Goal: Transaction & Acquisition: Obtain resource

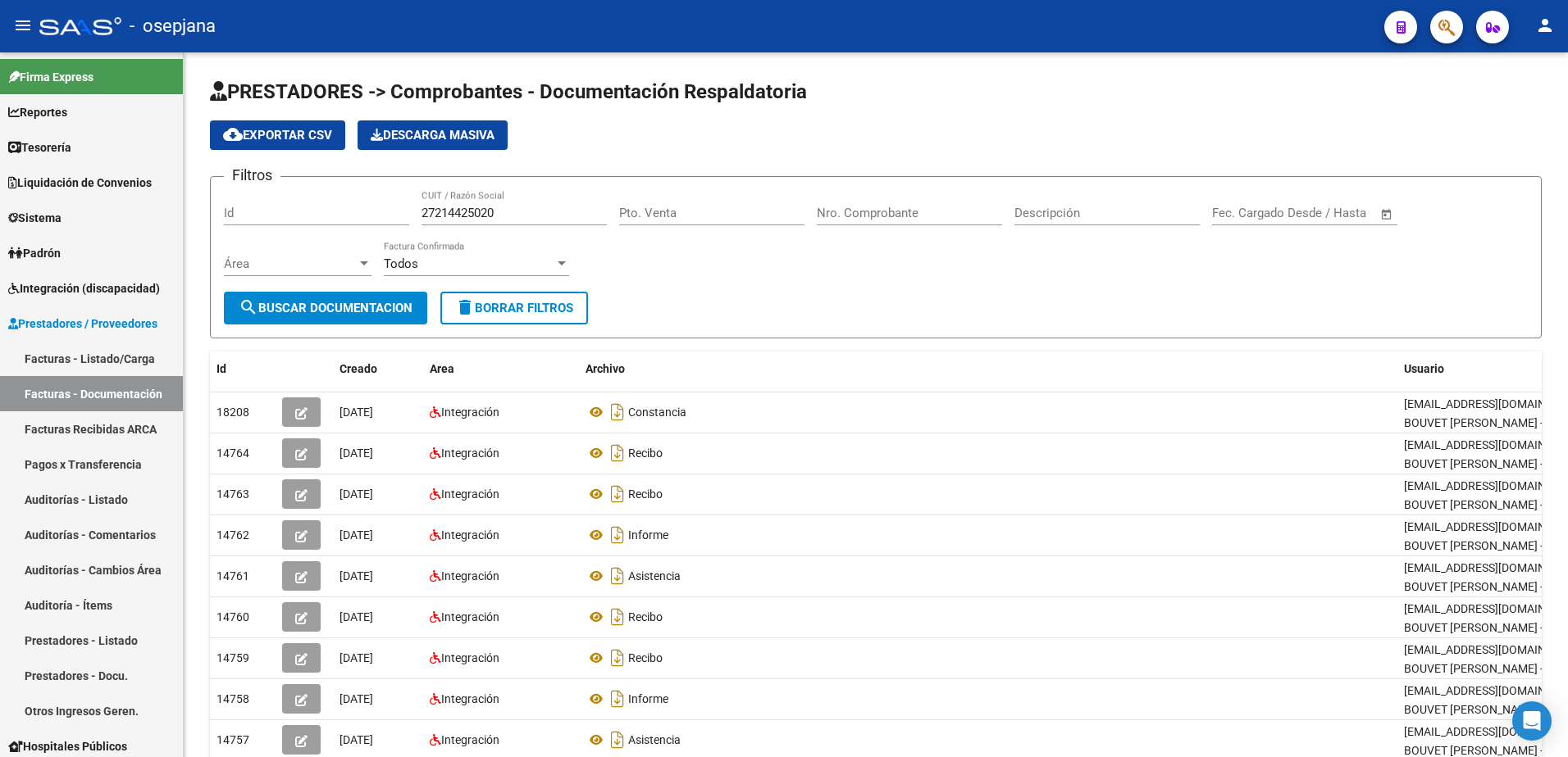
scroll to position [62, 0]
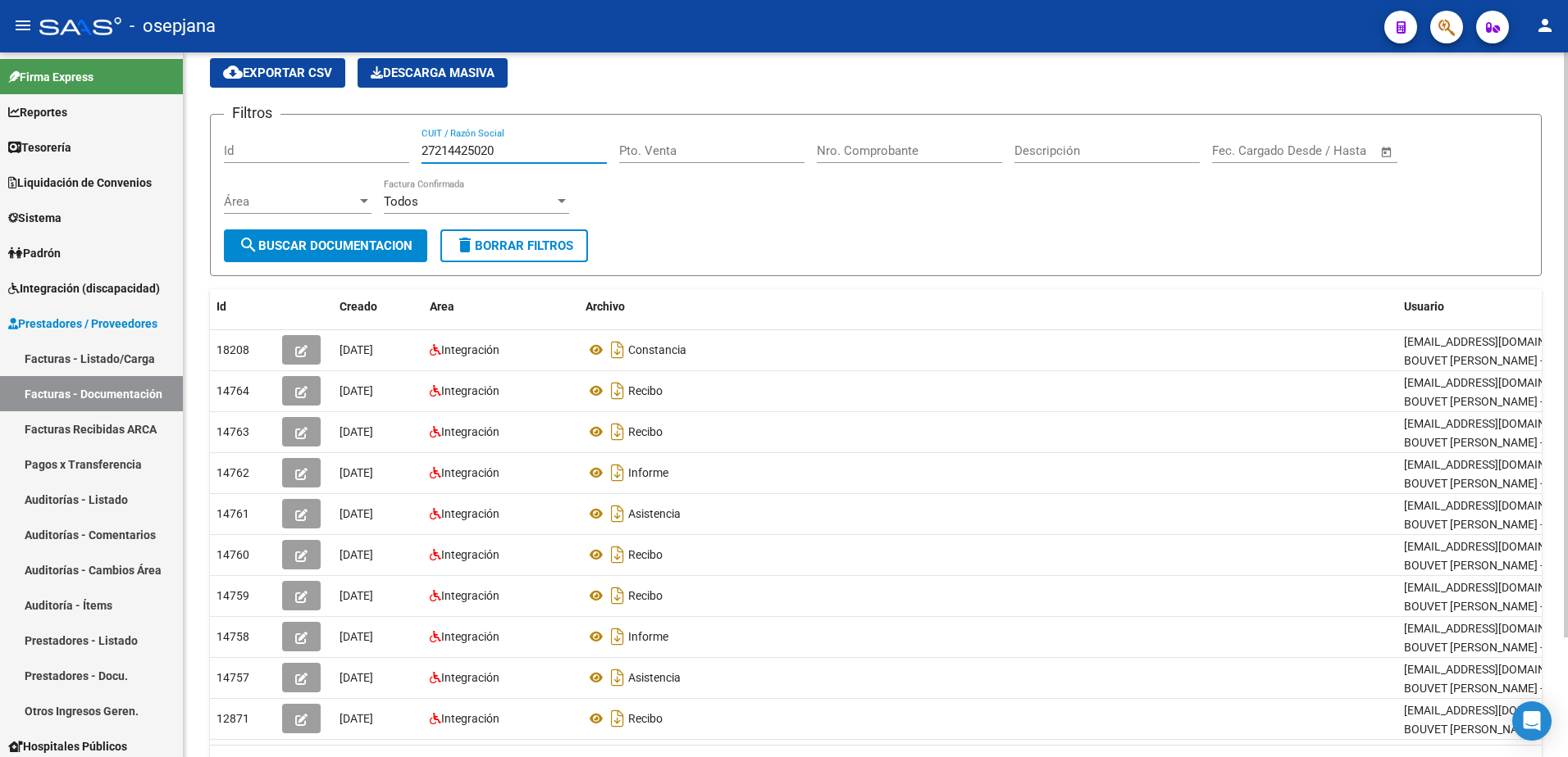
drag, startPoint x: 329, startPoint y: 146, endPoint x: 238, endPoint y: 142, distance: 91.1
click at [238, 142] on div "Filtros Id 27214425020 CUIT / Razón Social Pto. Venta Nro. Comprobante Descripc…" at bounding box center [875, 179] width 1304 height 102
paste input "37015431"
click at [341, 256] on button "search Buscar Documentacion" at bounding box center [326, 245] width 203 height 32
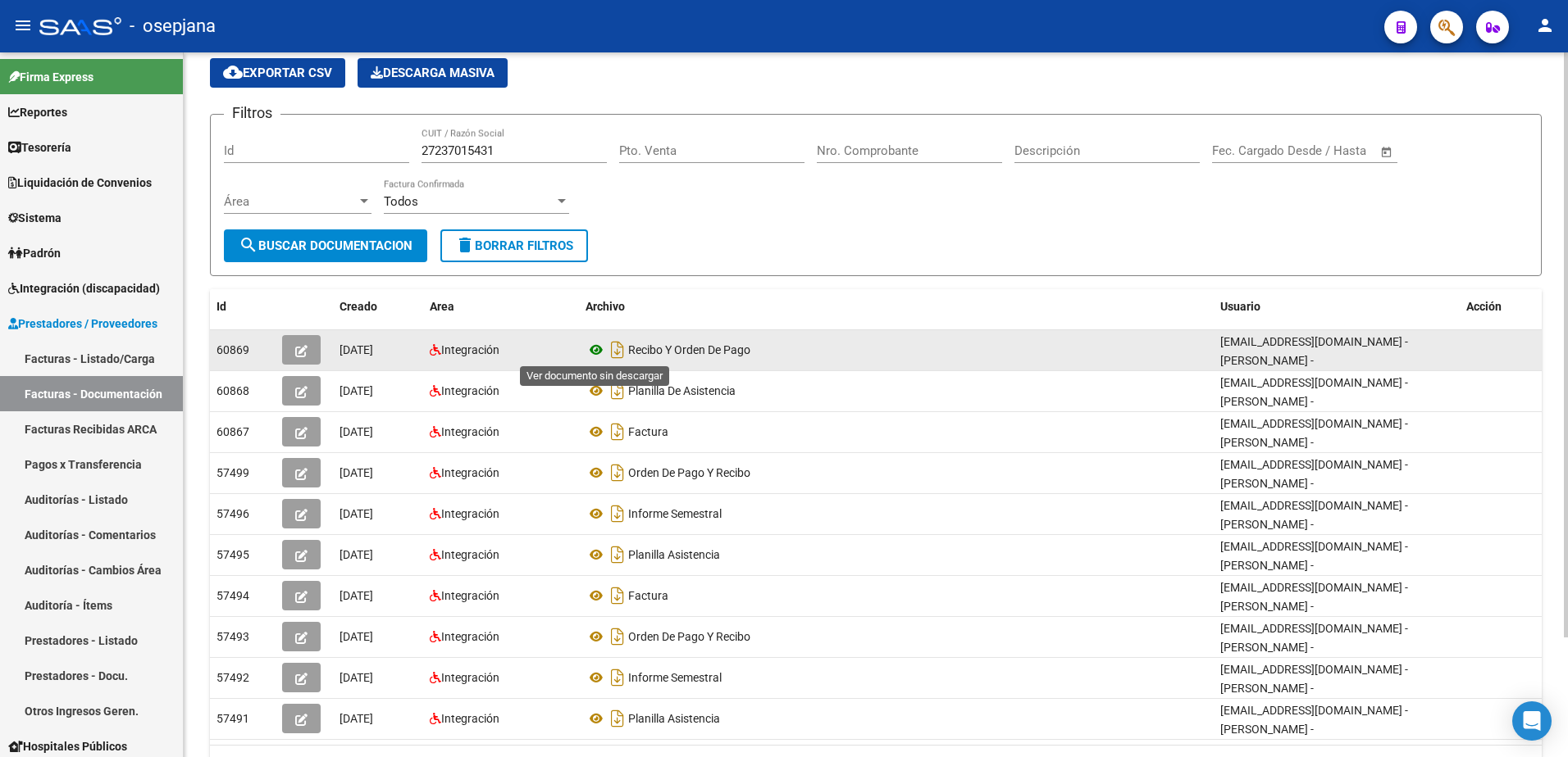
click at [590, 344] on icon at bounding box center [596, 350] width 21 height 19
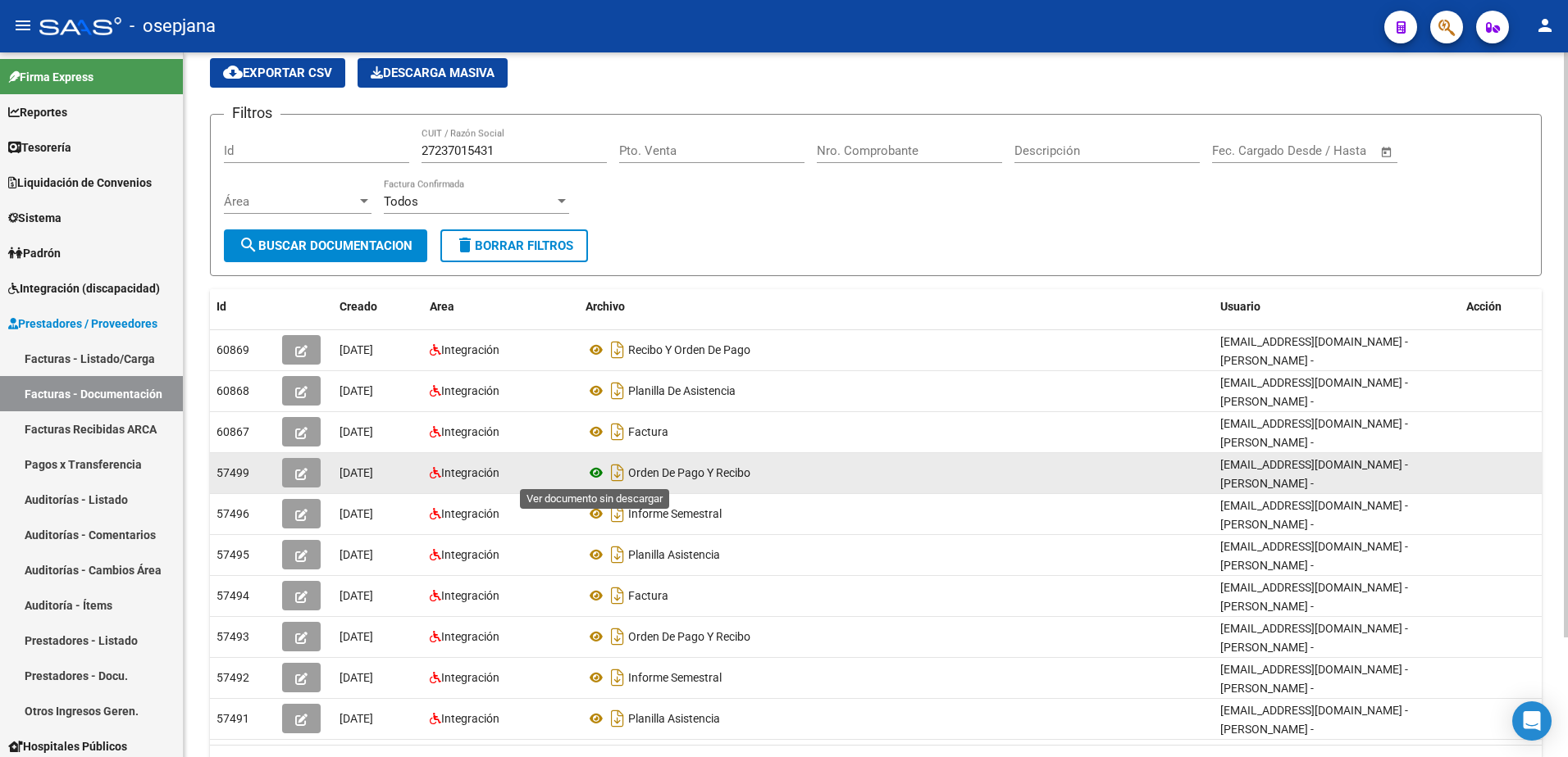
click at [591, 472] on icon at bounding box center [596, 473] width 21 height 19
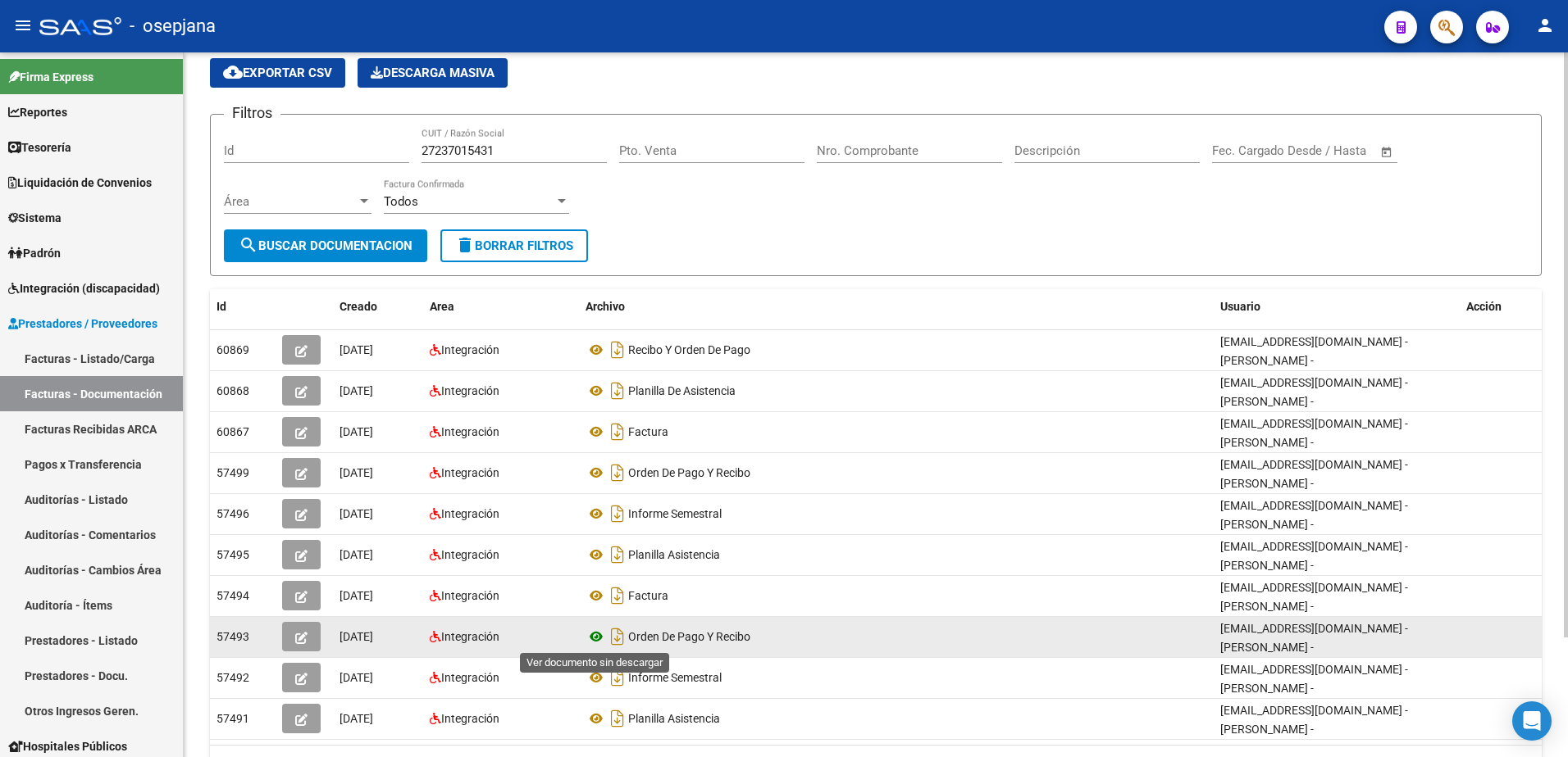
click at [597, 641] on icon at bounding box center [596, 636] width 21 height 19
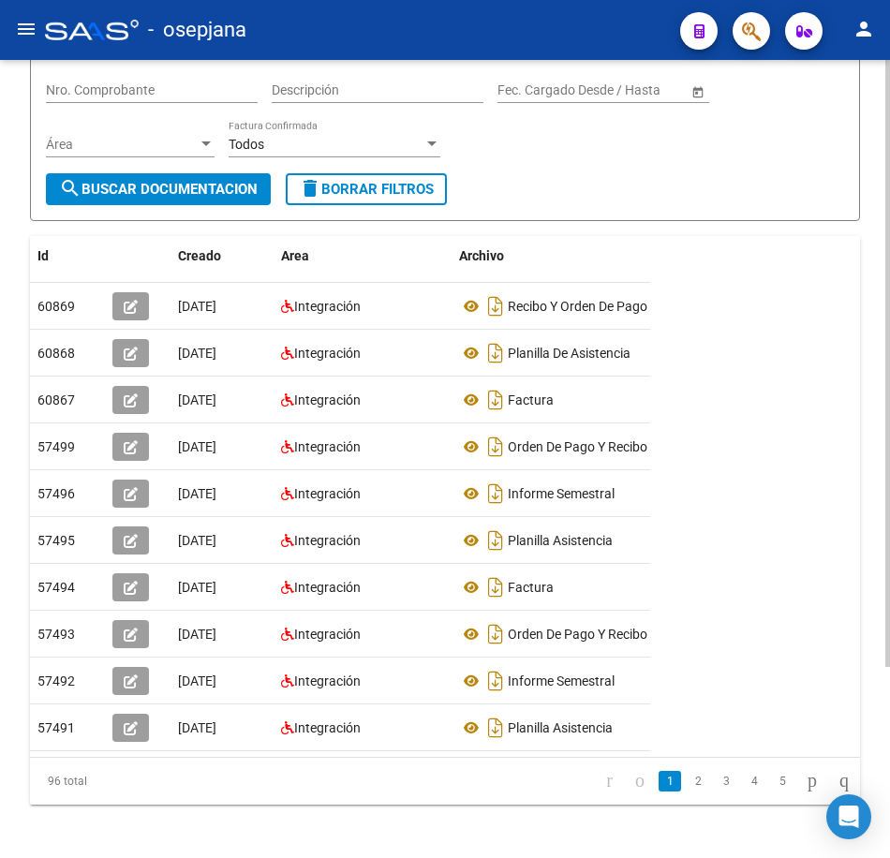
scroll to position [229, 0]
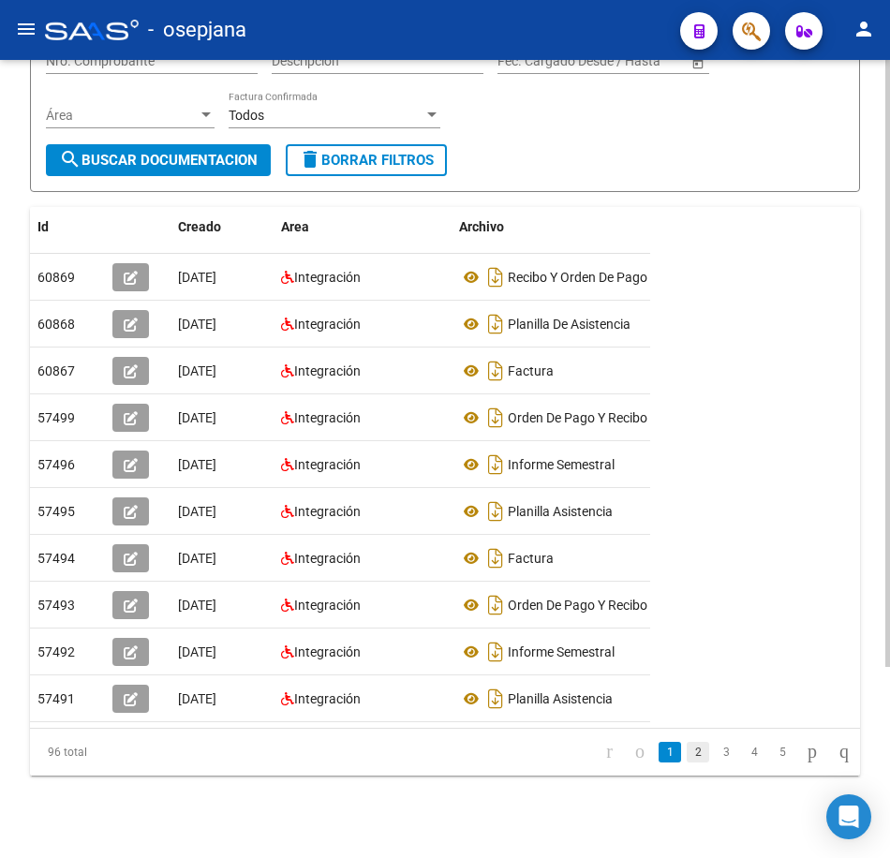
click at [687, 762] on link "2" at bounding box center [698, 752] width 22 height 21
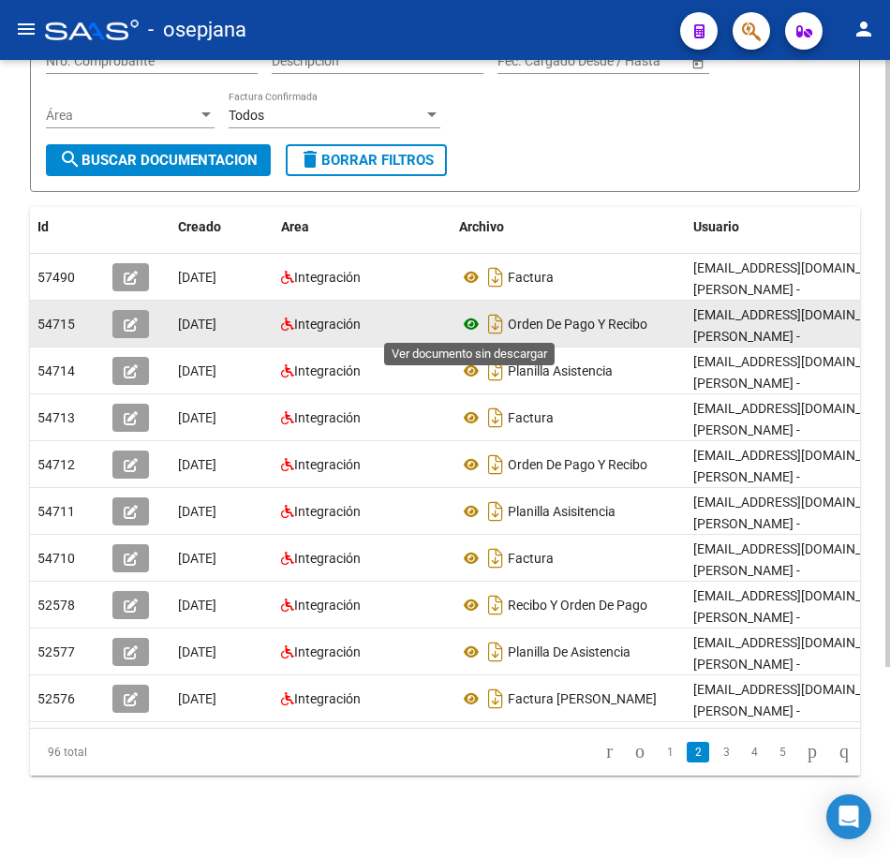
click at [477, 318] on icon at bounding box center [471, 324] width 24 height 22
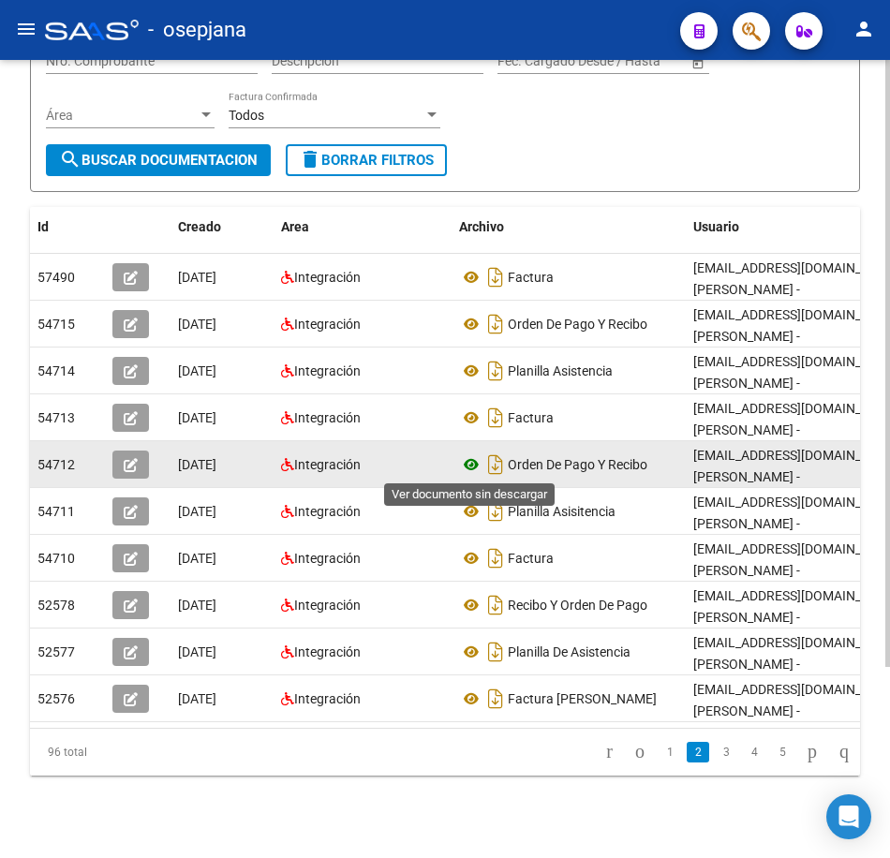
click at [472, 459] on icon at bounding box center [471, 464] width 24 height 22
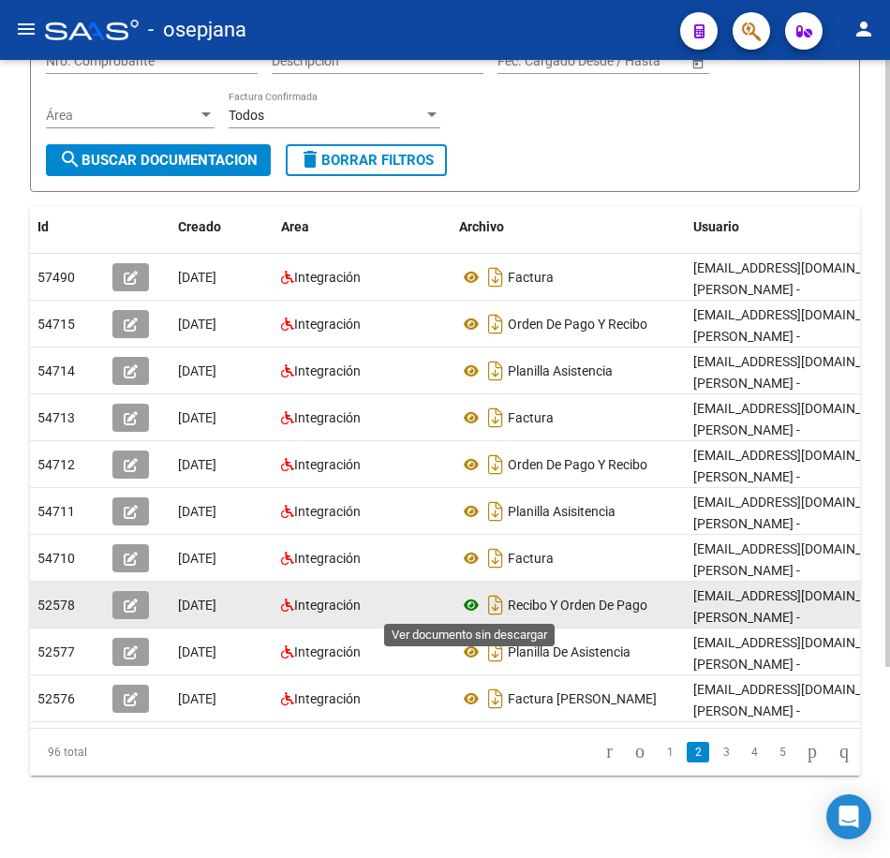
click at [474, 602] on icon at bounding box center [471, 605] width 24 height 22
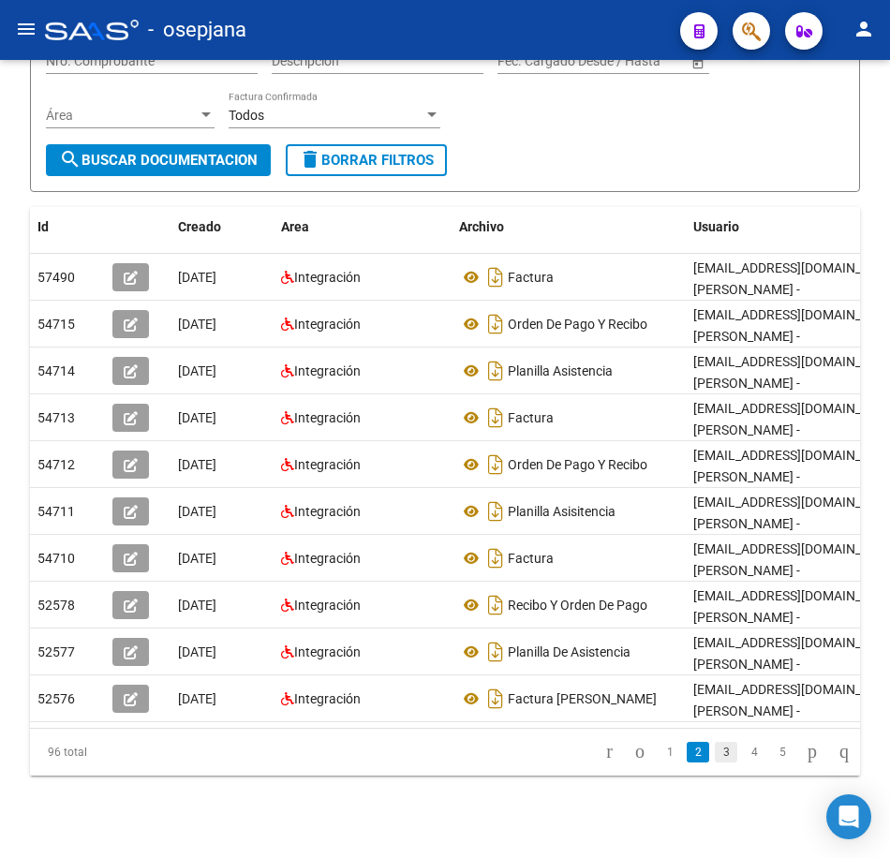
click at [715, 762] on link "3" at bounding box center [726, 752] width 22 height 21
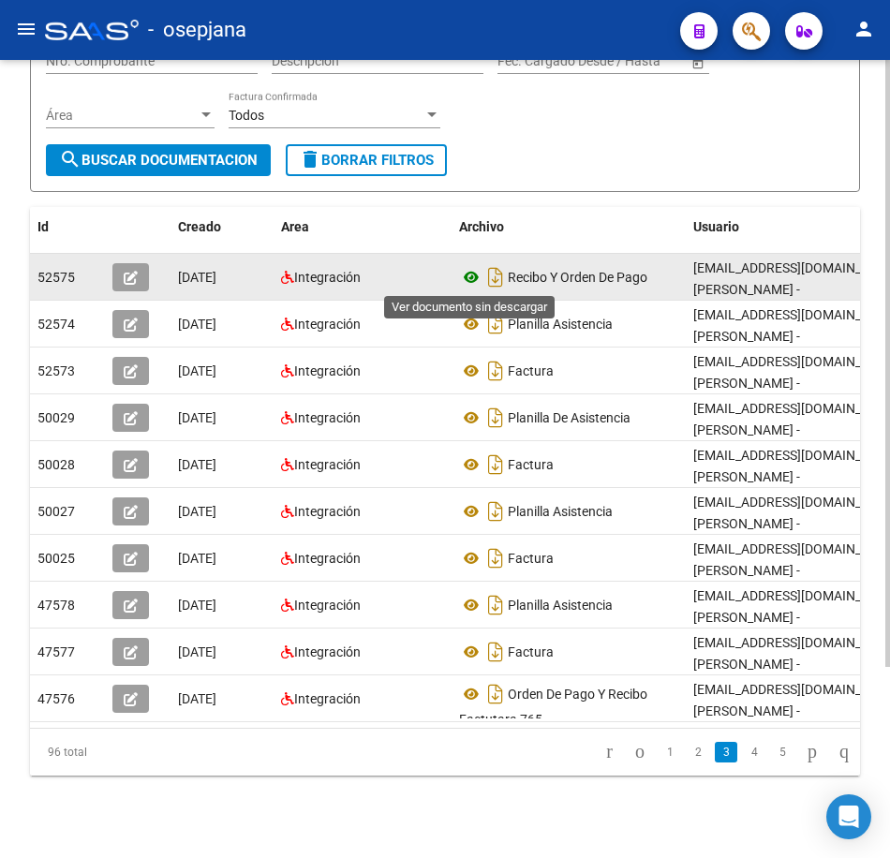
click at [464, 273] on icon at bounding box center [471, 277] width 24 height 22
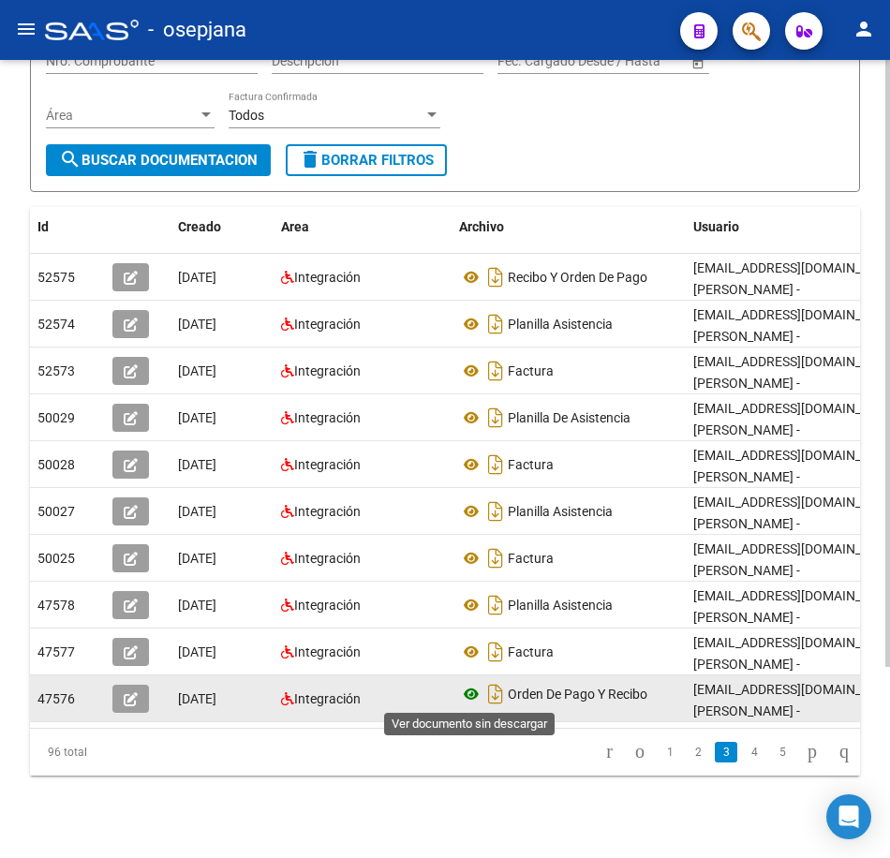
click at [469, 690] on icon at bounding box center [471, 694] width 24 height 22
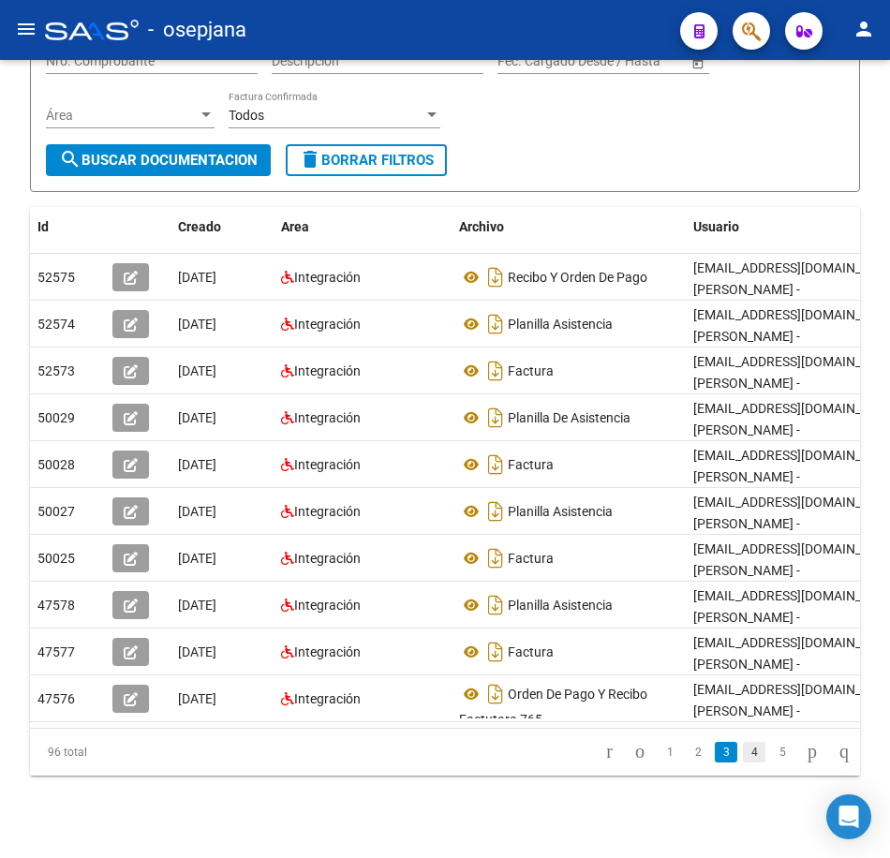
click at [743, 762] on link "4" at bounding box center [754, 752] width 22 height 21
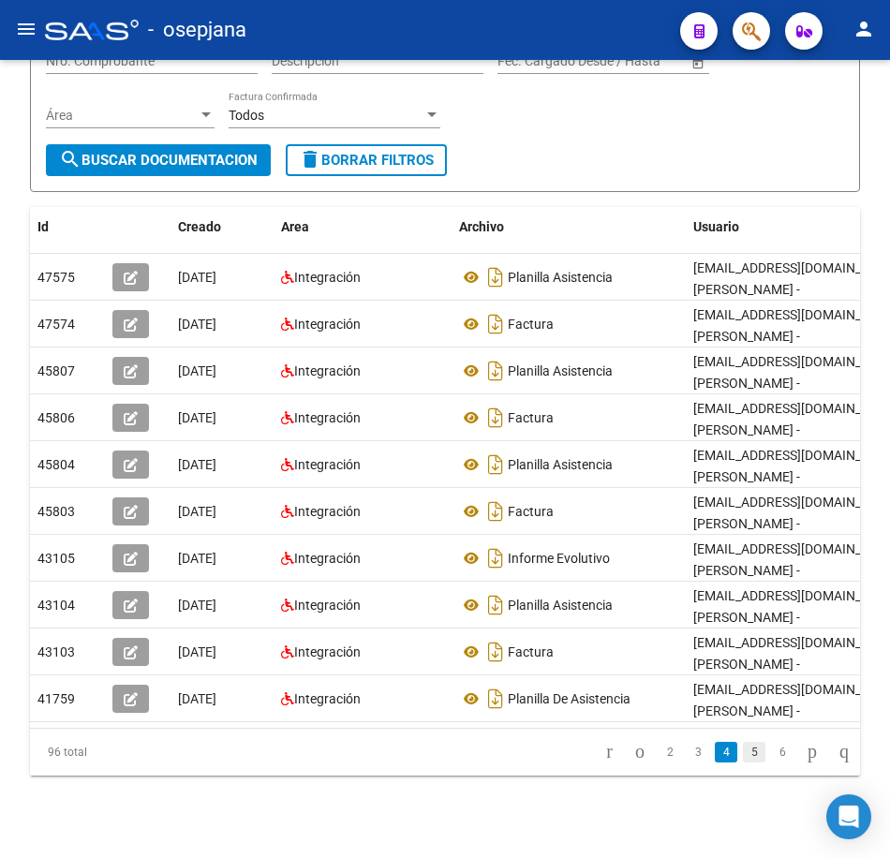
click at [743, 762] on link "5" at bounding box center [754, 752] width 22 height 21
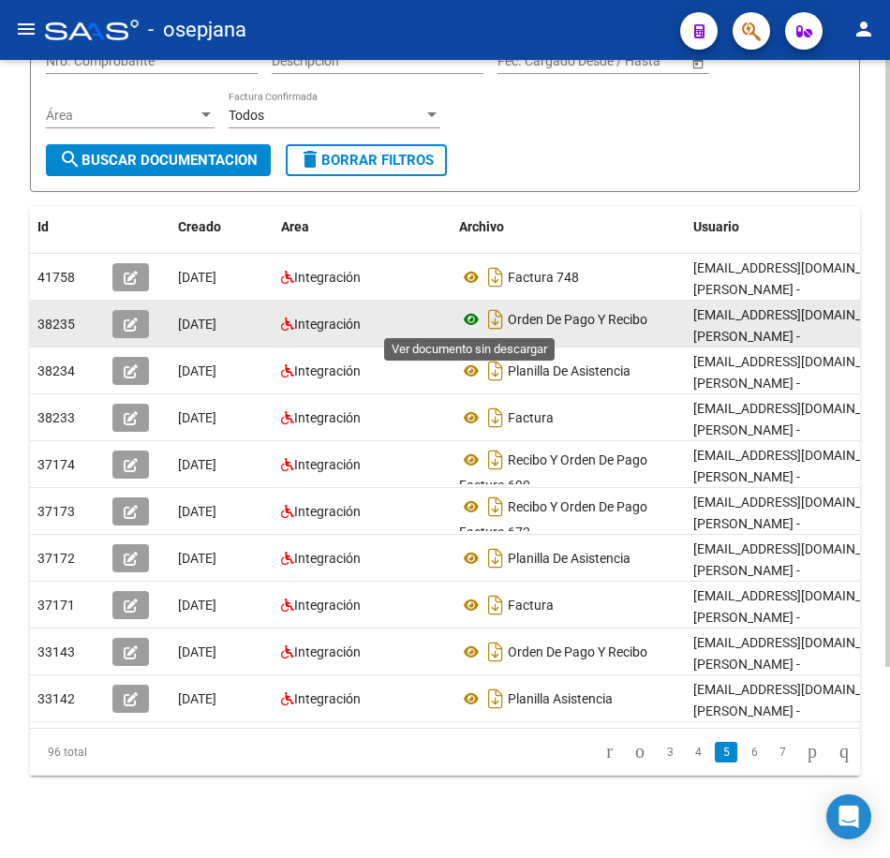
click at [469, 317] on icon at bounding box center [471, 319] width 24 height 22
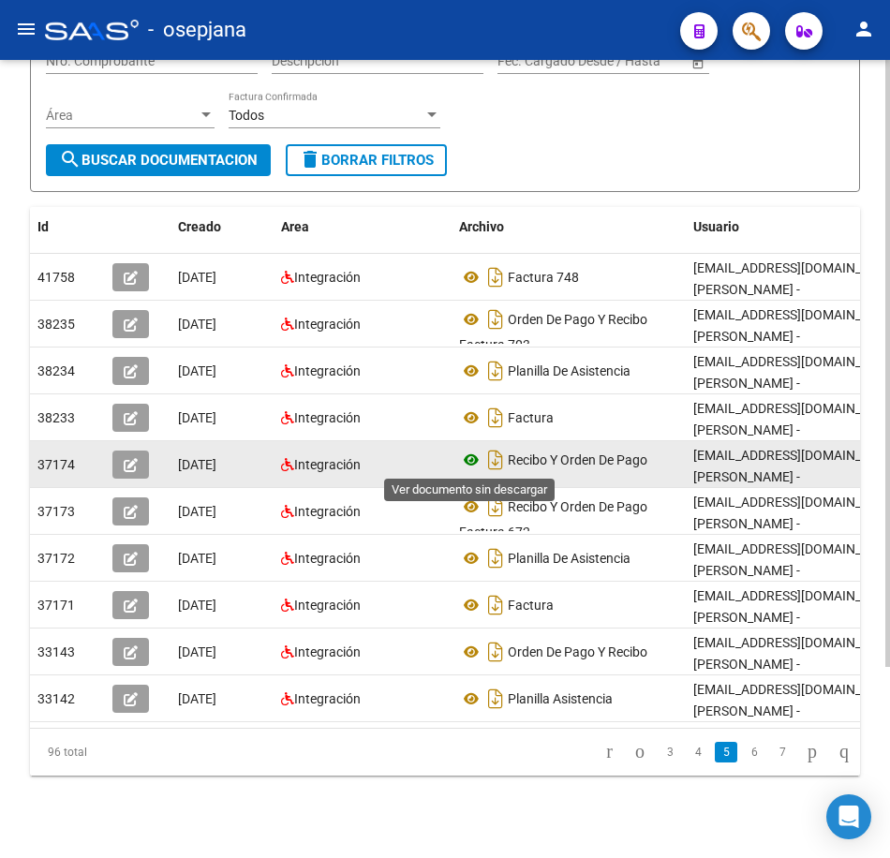
click at [473, 461] on icon at bounding box center [471, 460] width 24 height 22
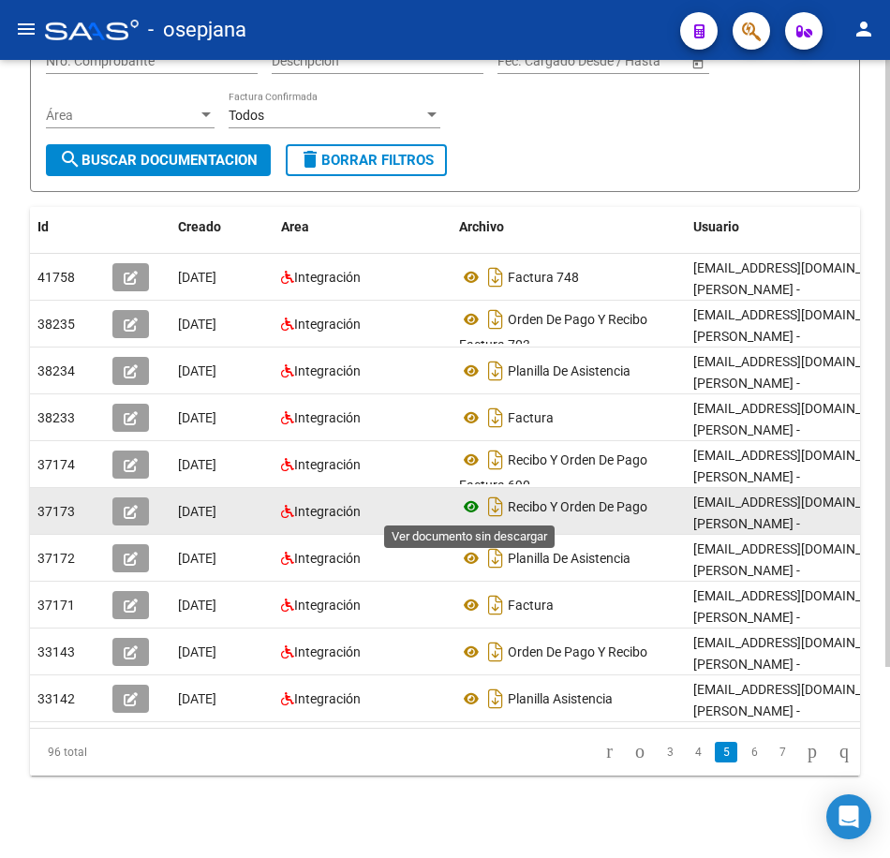
click at [469, 508] on icon at bounding box center [471, 506] width 24 height 22
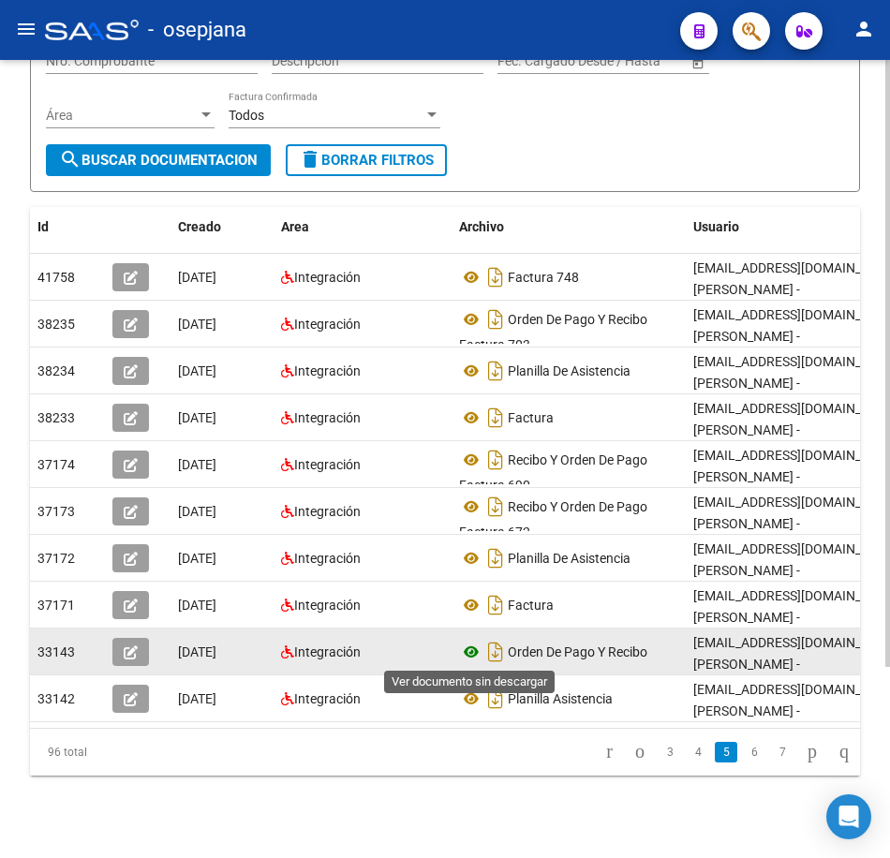
click at [467, 653] on icon at bounding box center [471, 652] width 24 height 22
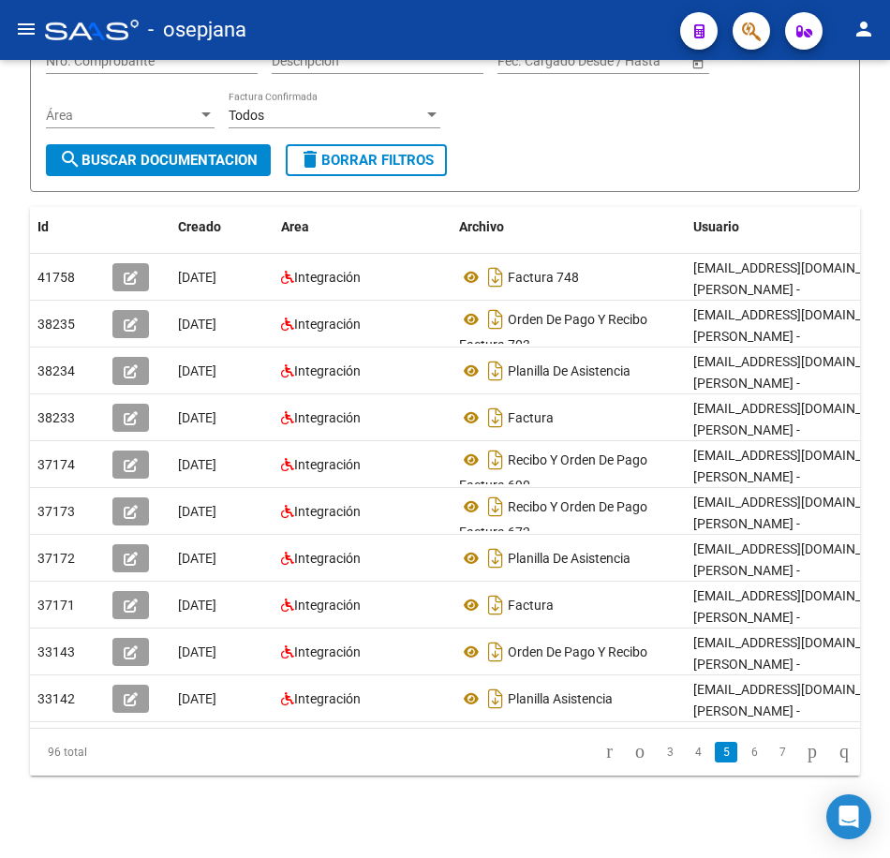
click at [743, 762] on link "6" at bounding box center [754, 752] width 22 height 21
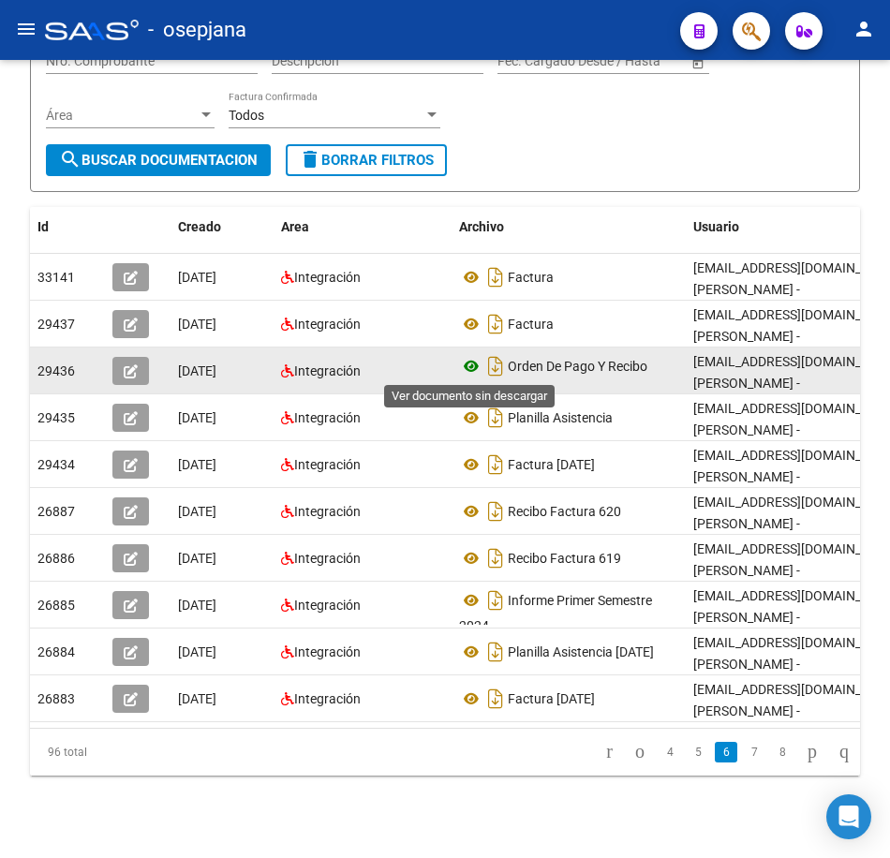
click at [469, 366] on icon at bounding box center [471, 366] width 24 height 22
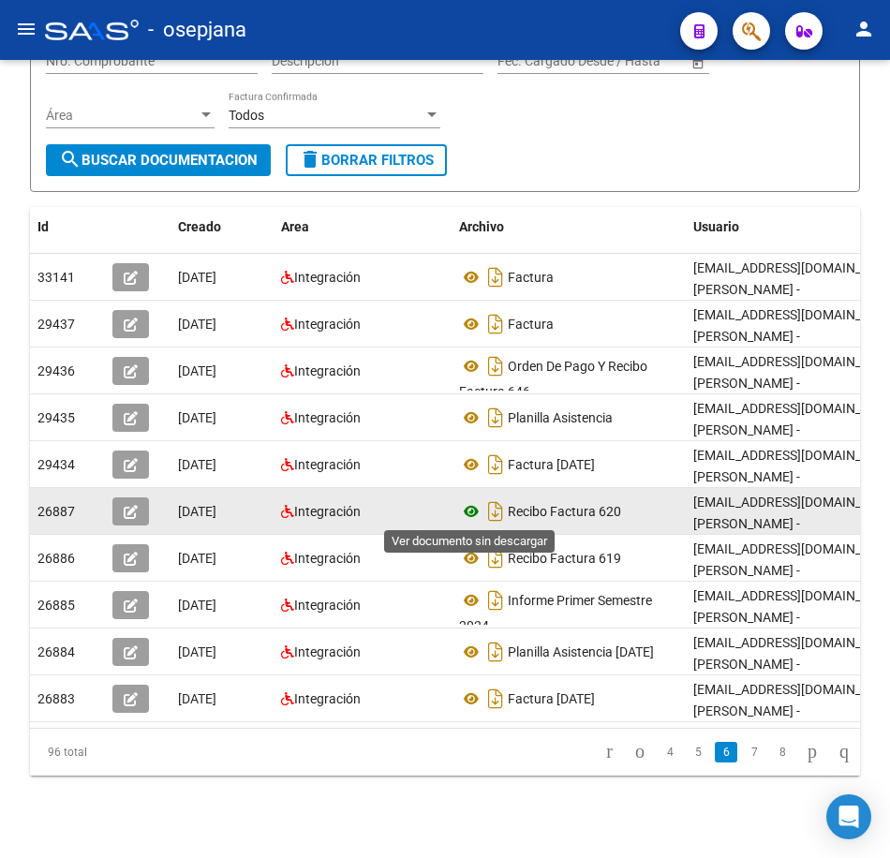
click at [466, 508] on icon at bounding box center [471, 511] width 24 height 22
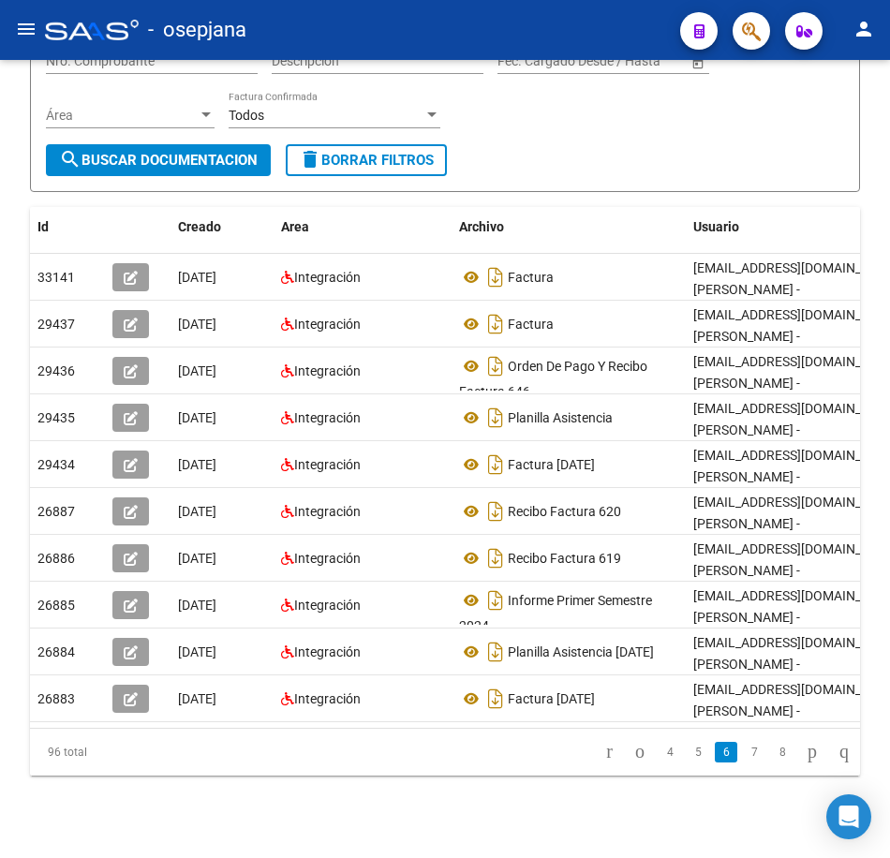
click at [584, 145] on form "Filtros Id 27237015431 CUIT / Razón Social Pto. Venta Nro. Comprobante Descripc…" at bounding box center [445, 79] width 830 height 225
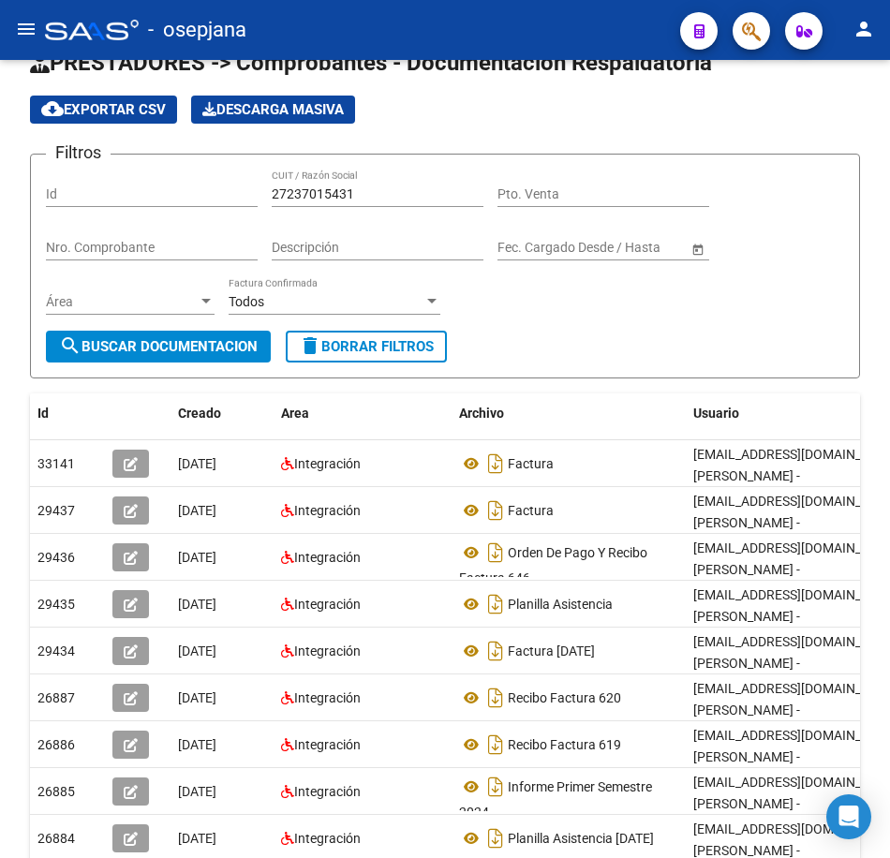
scroll to position [41, 0]
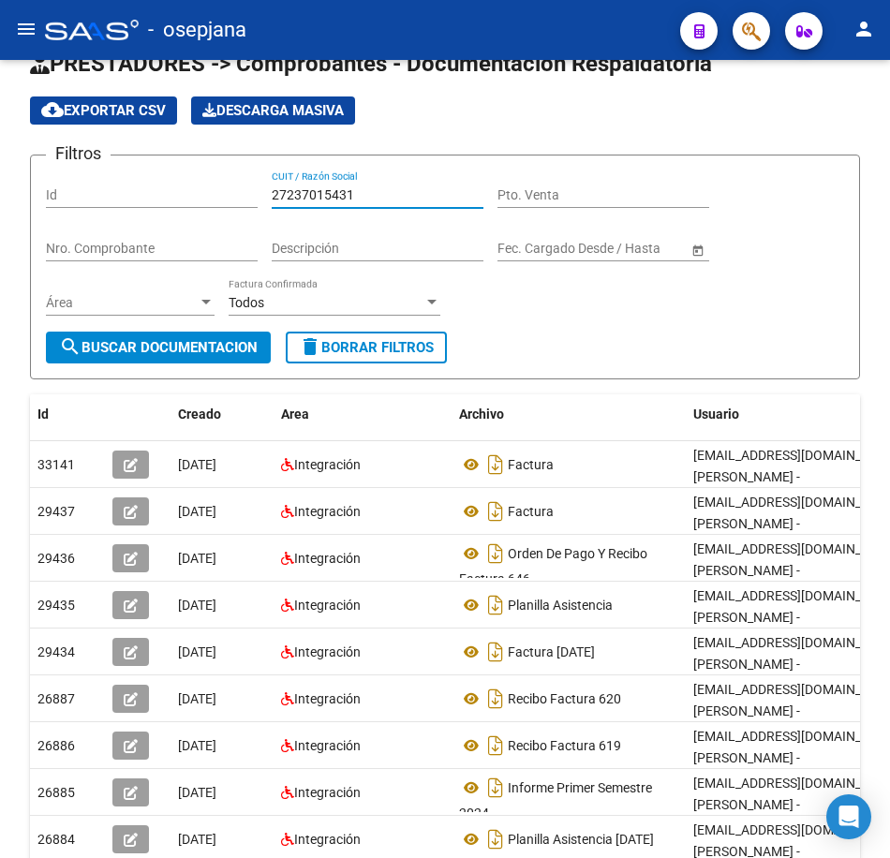
drag, startPoint x: 117, startPoint y: 180, endPoint x: 21, endPoint y: 172, distance: 96.8
click at [27, 172] on div "PRESTADORES -> Comprobantes - Documentación Respaldatoria cloud_download Export…" at bounding box center [445, 536] width 890 height 1034
paste input "56836063"
click at [194, 334] on button "search Buscar Documentacion" at bounding box center [158, 348] width 225 height 32
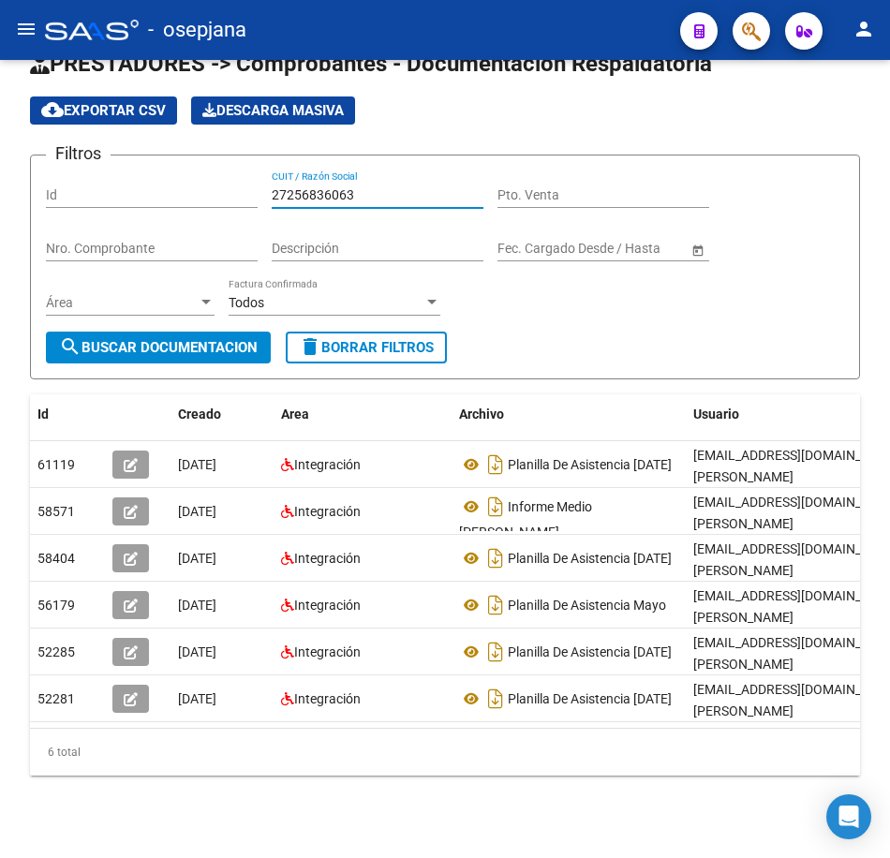
drag, startPoint x: 372, startPoint y: 197, endPoint x: 78, endPoint y: 174, distance: 294.9
click at [85, 176] on div "Filtros Id 27256836063 CUIT / Razón Social Pto. Venta Nro. Comprobante Descripc…" at bounding box center [445, 250] width 798 height 161
paste input "68648351"
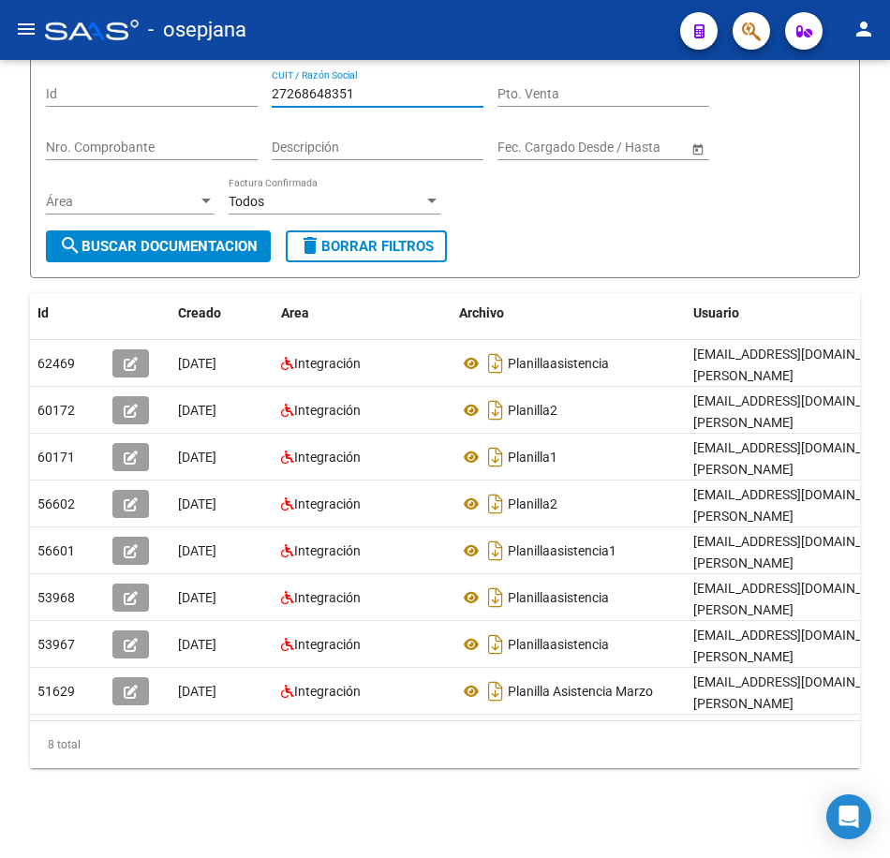
scroll to position [83, 0]
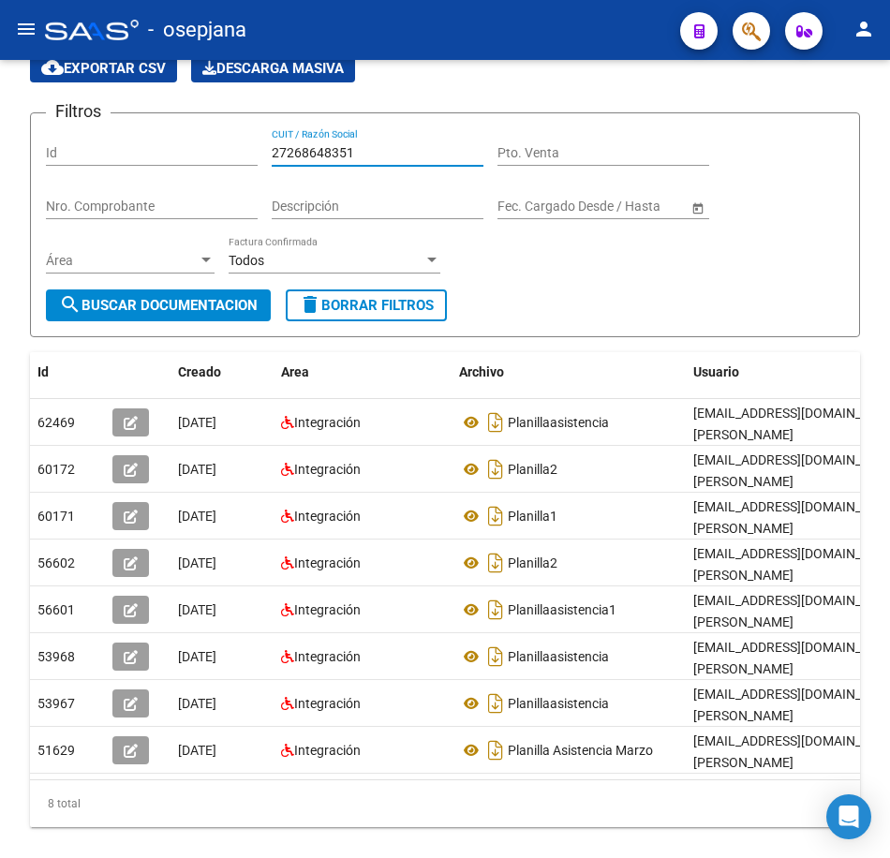
drag, startPoint x: 376, startPoint y: 79, endPoint x: 111, endPoint y: 54, distance: 265.2
click at [111, 54] on div "menu - osepjana person Firma Express Reportes Tablero de Control Ingresos Perci…" at bounding box center [445, 429] width 890 height 858
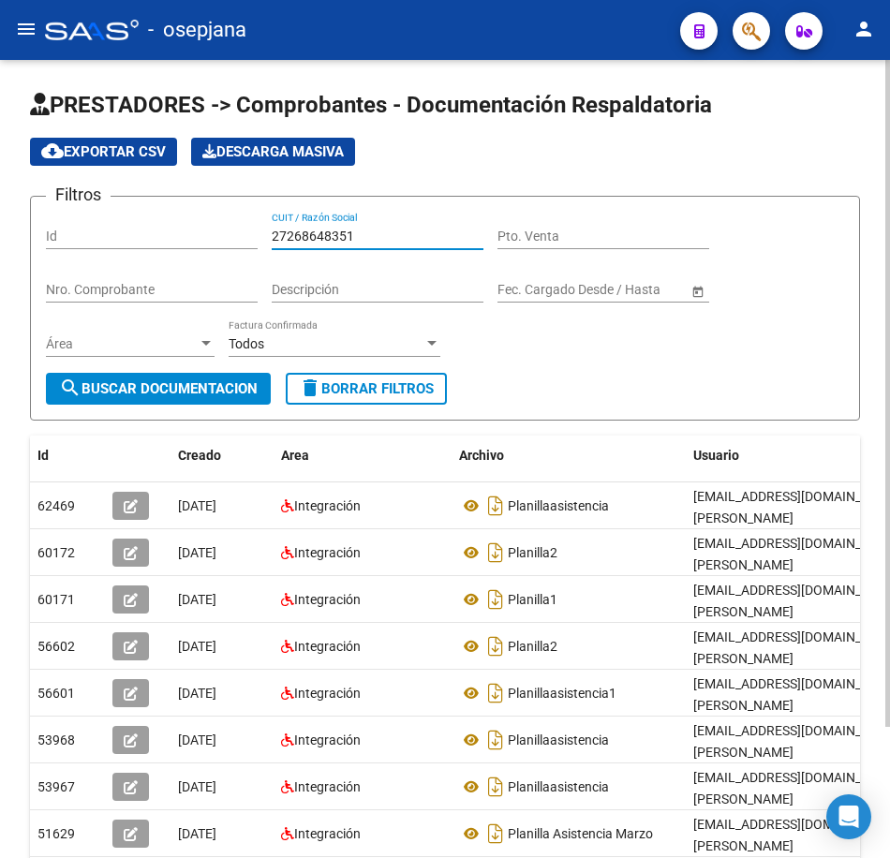
paste input "71441199"
click at [240, 390] on span "search Buscar Documentacion" at bounding box center [158, 388] width 199 height 17
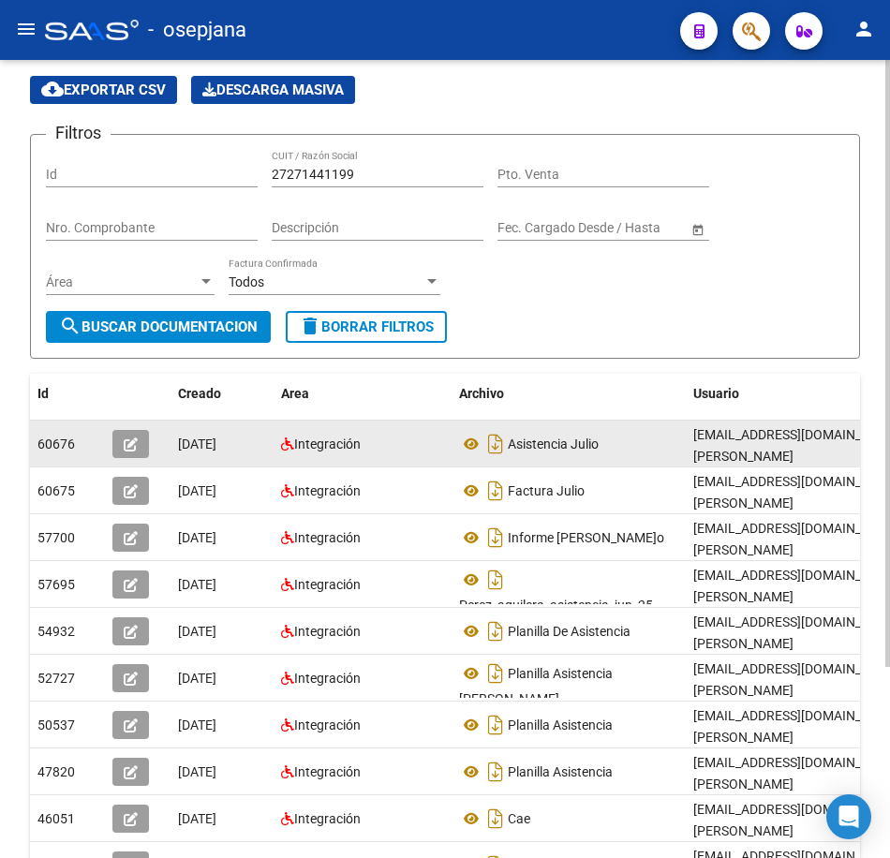
scroll to position [94, 0]
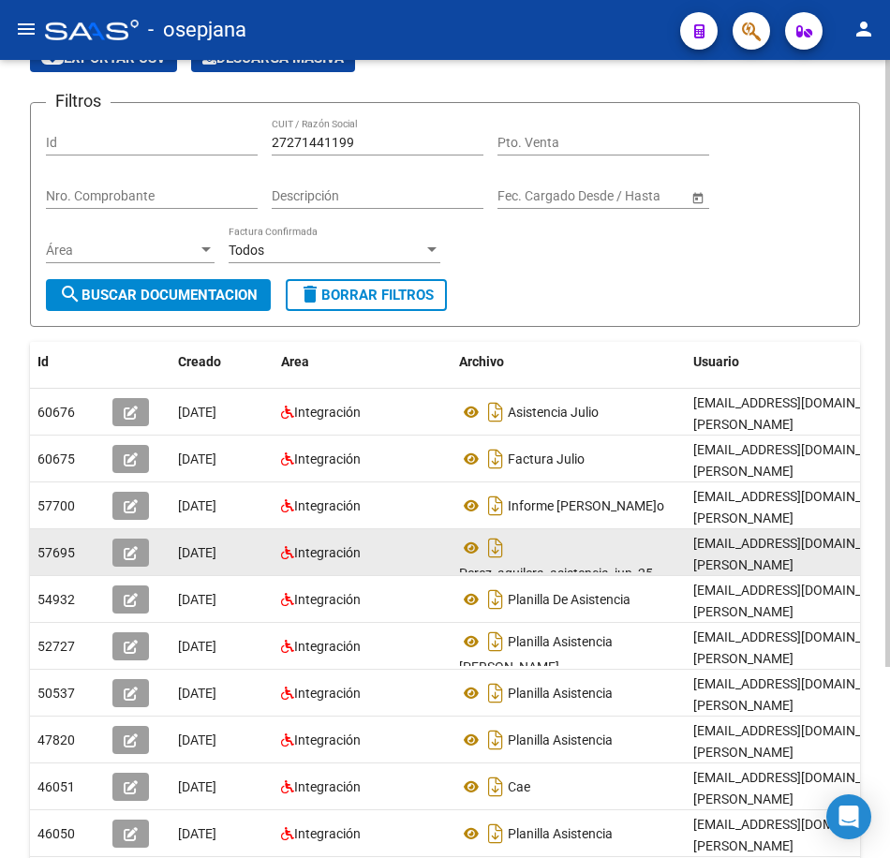
click at [594, 551] on div "Perez_aguilera_asistencia_jun_25" at bounding box center [568, 552] width 219 height 39
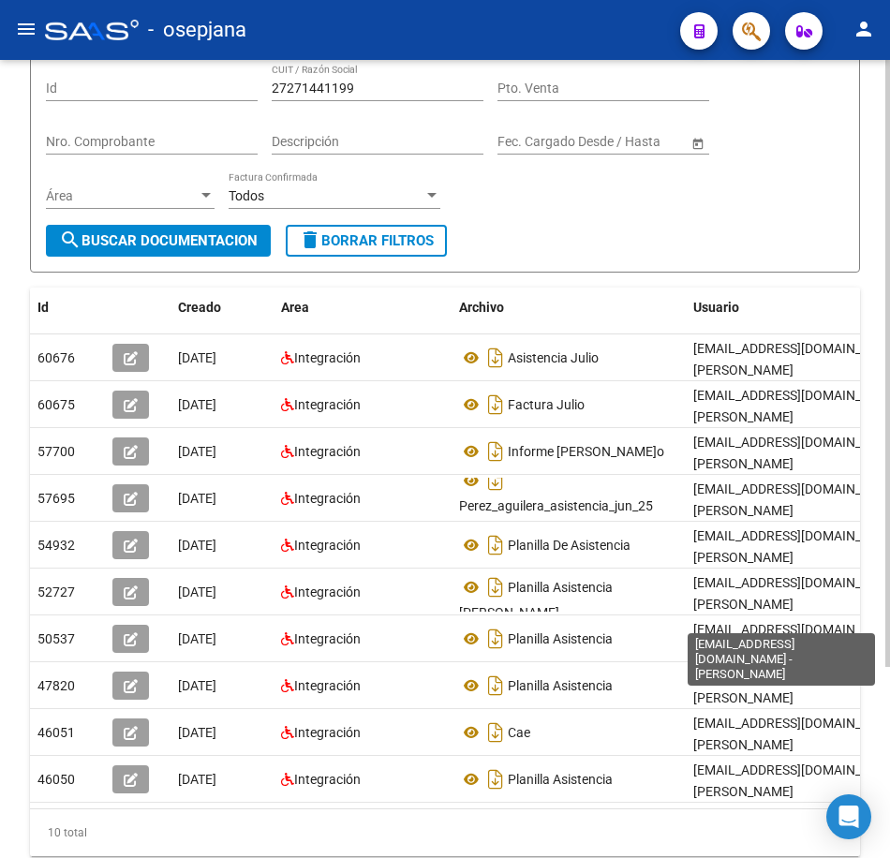
scroll to position [187, 0]
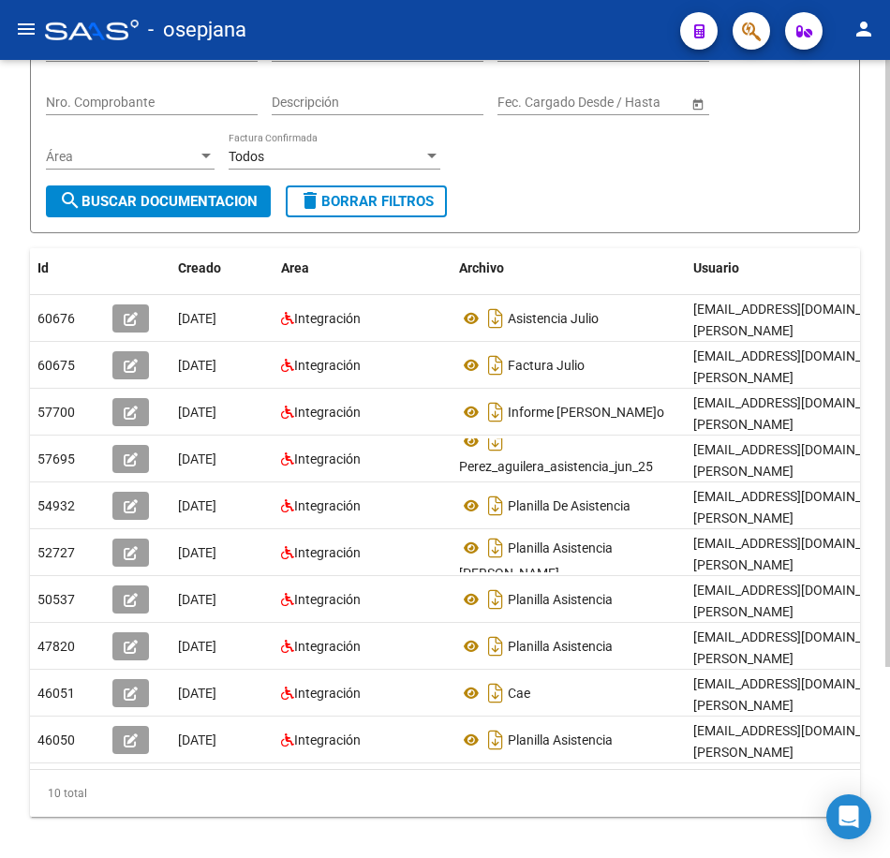
click at [393, 99] on input "Descripción" at bounding box center [378, 103] width 212 height 16
click at [728, 166] on div "Filtros Id 27271441199 CUIT / Razón Social Pto. Venta Nro. Comprobante Descripc…" at bounding box center [445, 104] width 798 height 161
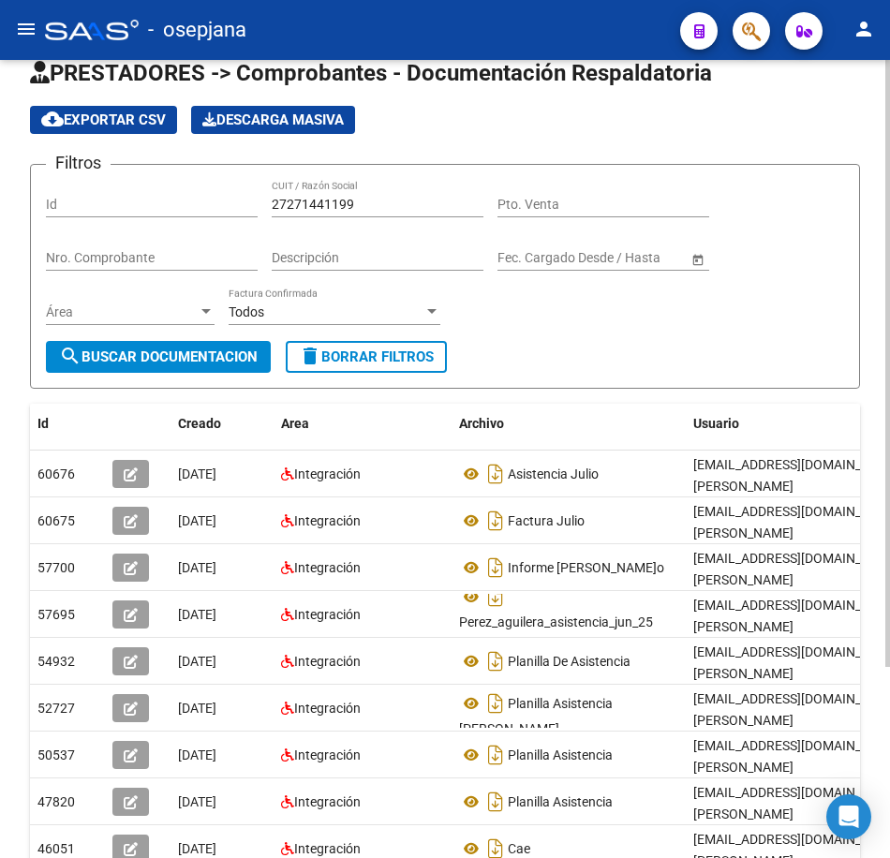
click at [862, 128] on div "PRESTADORES -> Comprobantes - Documentación Respaldatoria cloud_download Export…" at bounding box center [447, 545] width 894 height 1034
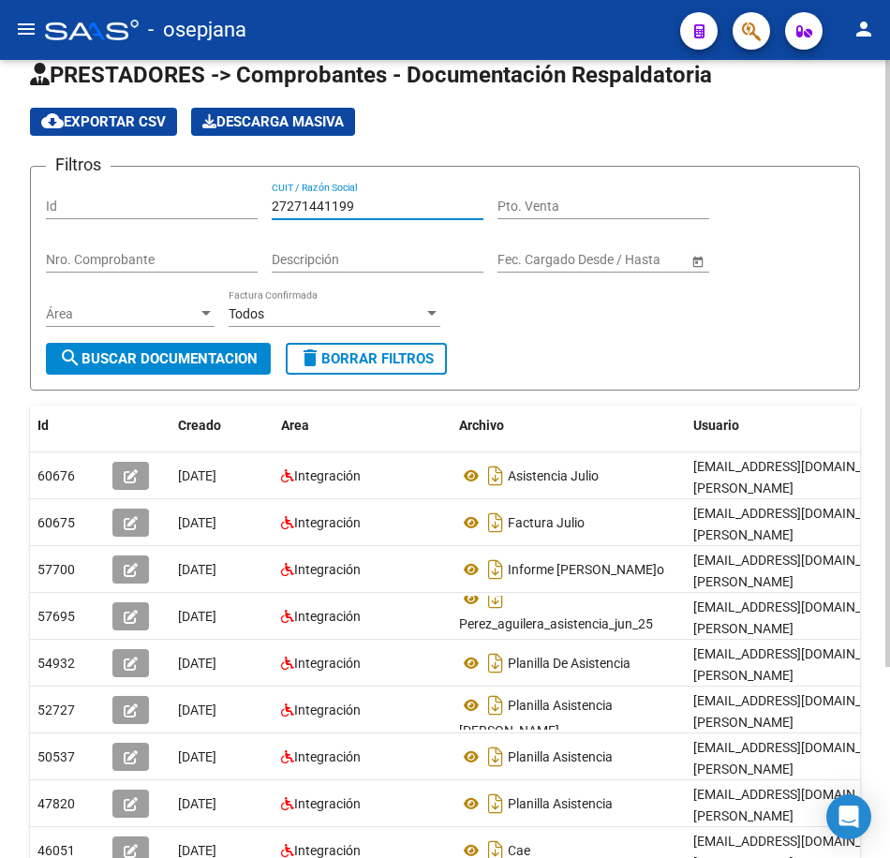
drag, startPoint x: 355, startPoint y: 201, endPoint x: 136, endPoint y: 187, distance: 219.6
click at [136, 187] on div "Filtros Id 27271441199 CUIT / Razón Social Pto. Venta Nro. Comprobante Descripc…" at bounding box center [445, 262] width 798 height 161
paste input "87507734"
type input "27287507734"
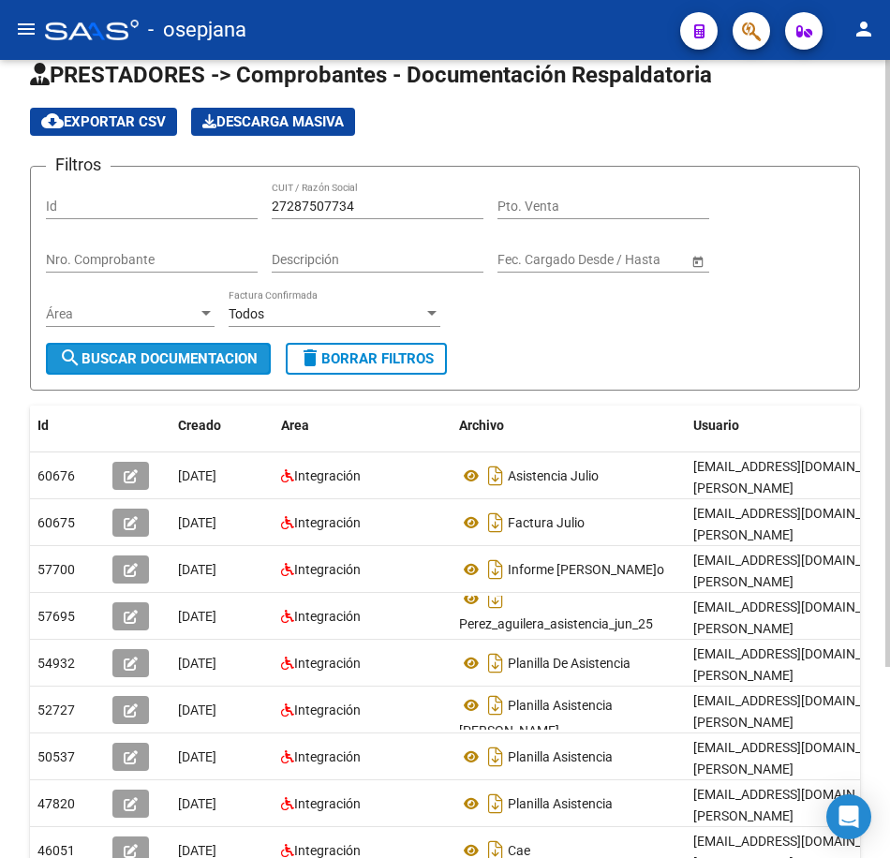
click at [183, 356] on span "search Buscar Documentacion" at bounding box center [158, 358] width 199 height 17
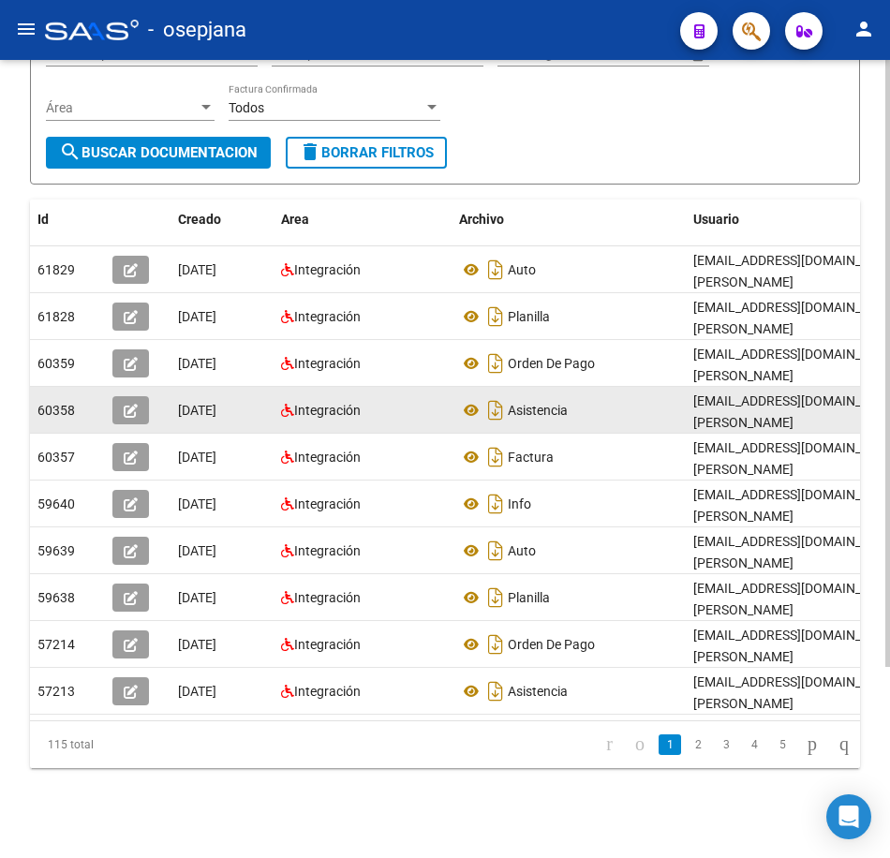
scroll to position [251, 0]
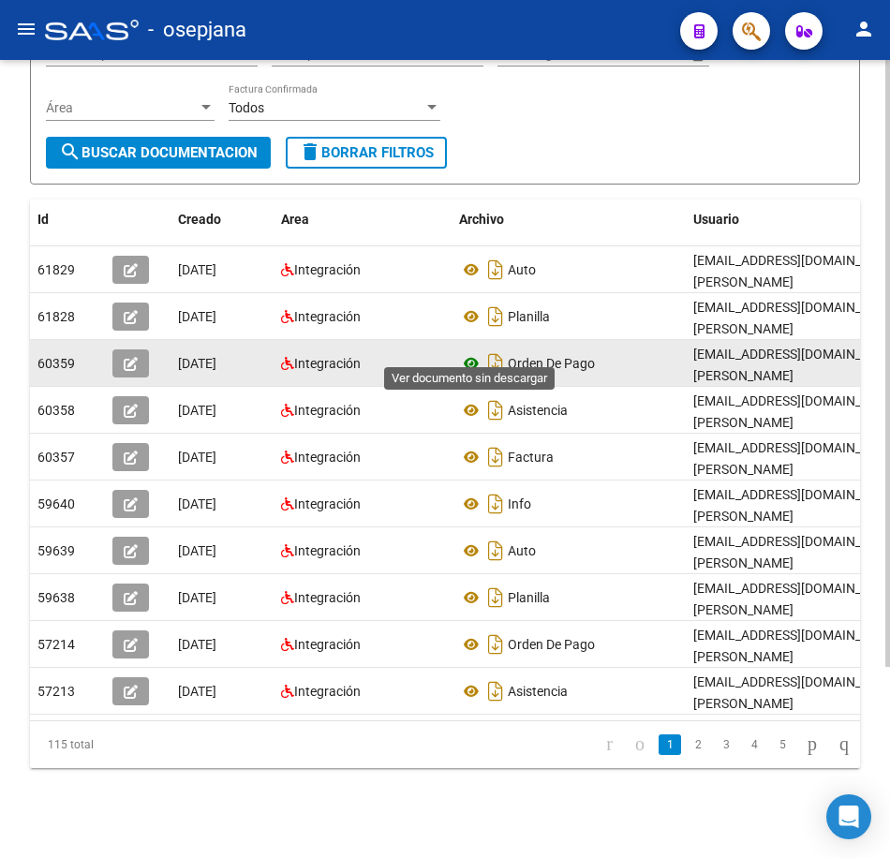
click at [469, 352] on icon at bounding box center [471, 363] width 24 height 22
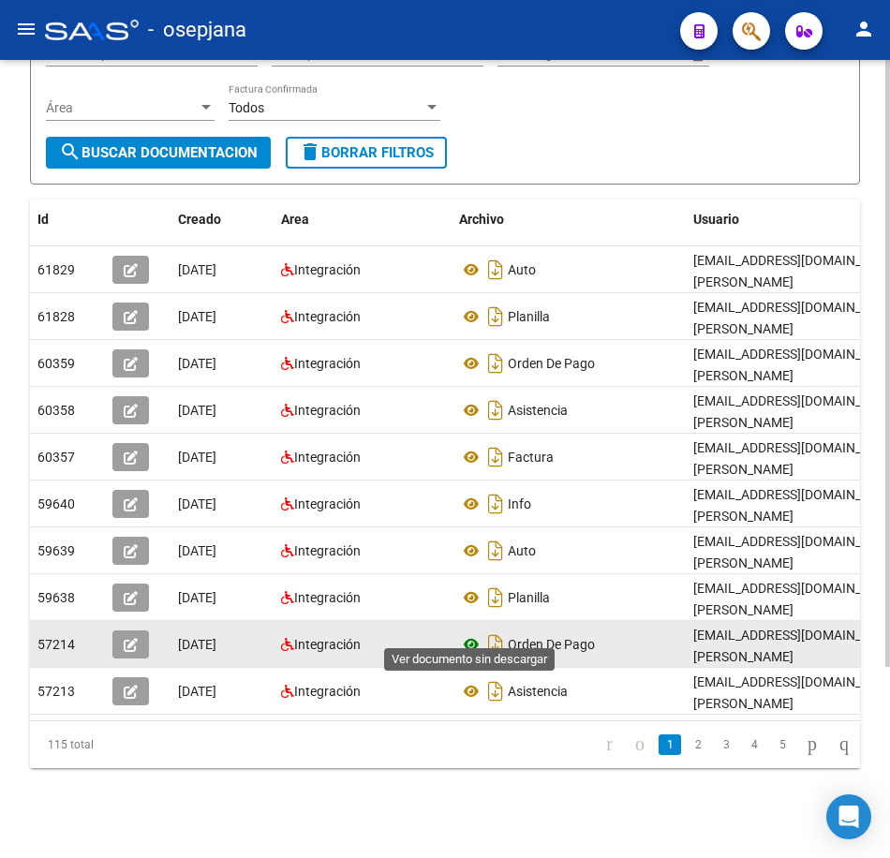
click at [472, 633] on icon at bounding box center [471, 644] width 24 height 22
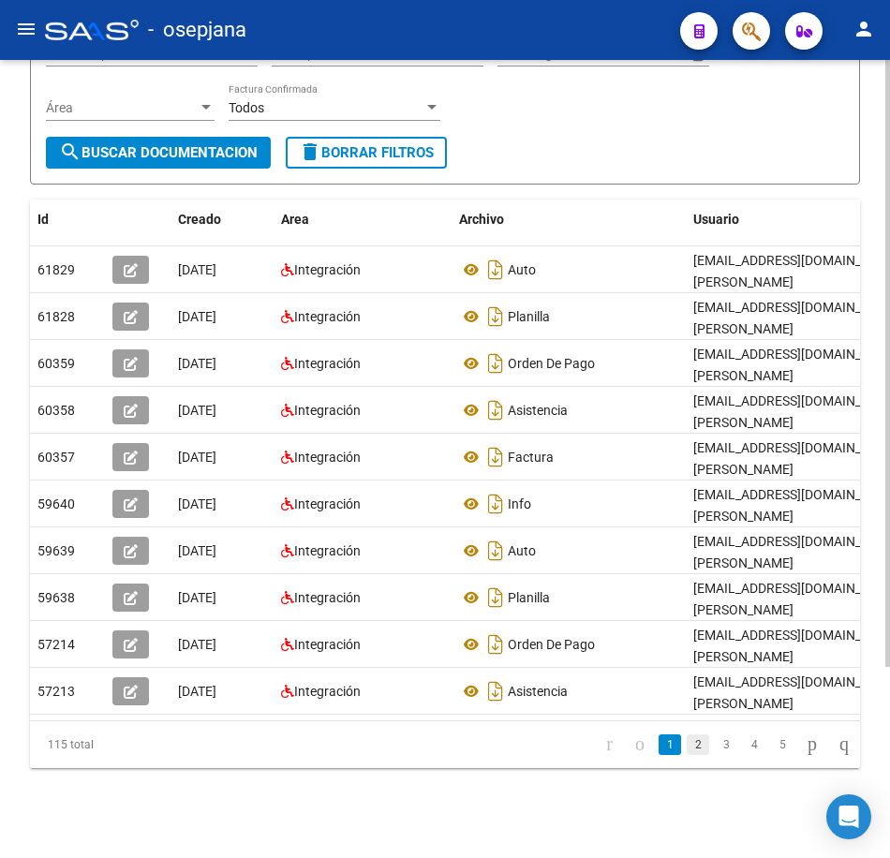
click at [687, 744] on link "2" at bounding box center [698, 744] width 22 height 21
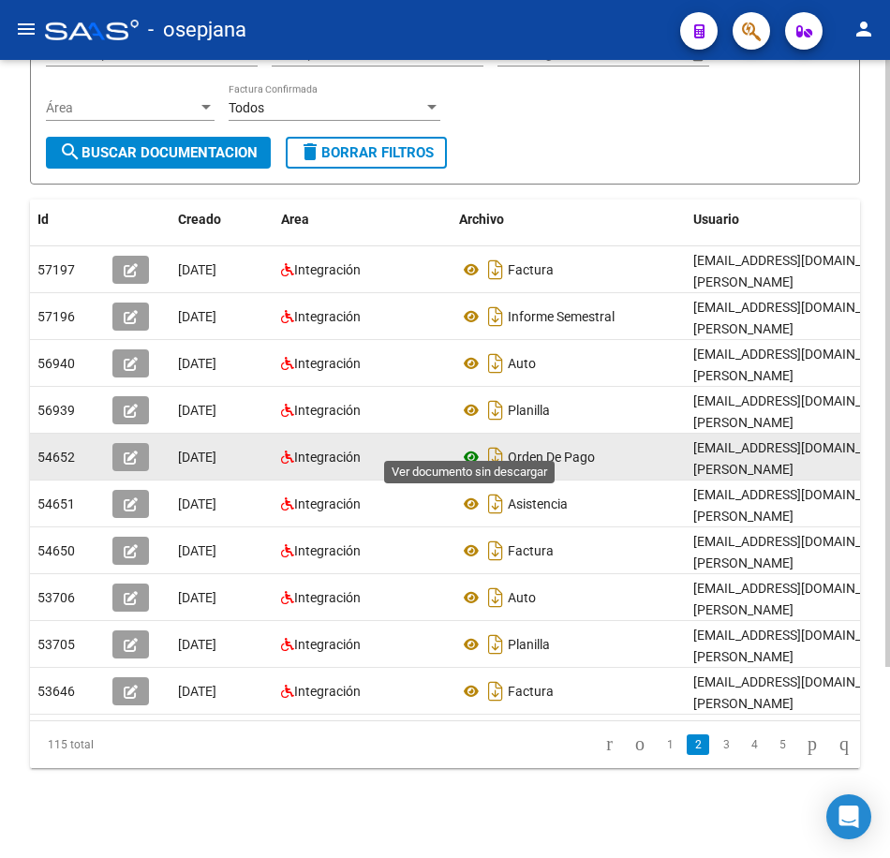
click at [460, 446] on icon at bounding box center [471, 457] width 24 height 22
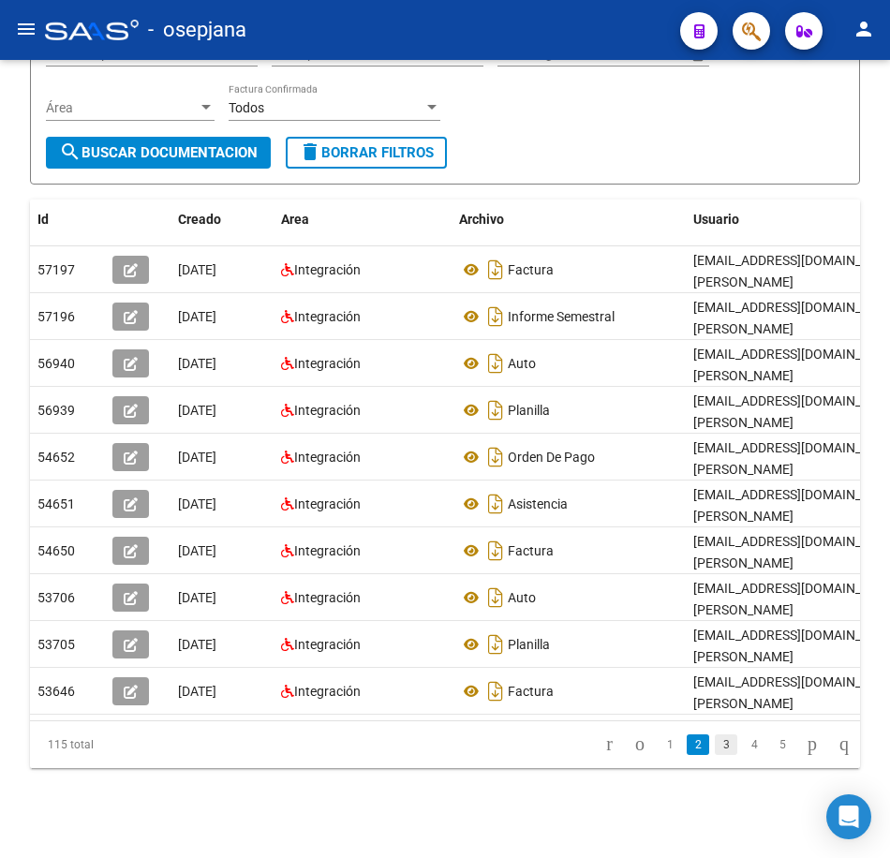
click at [715, 750] on link "3" at bounding box center [726, 744] width 22 height 21
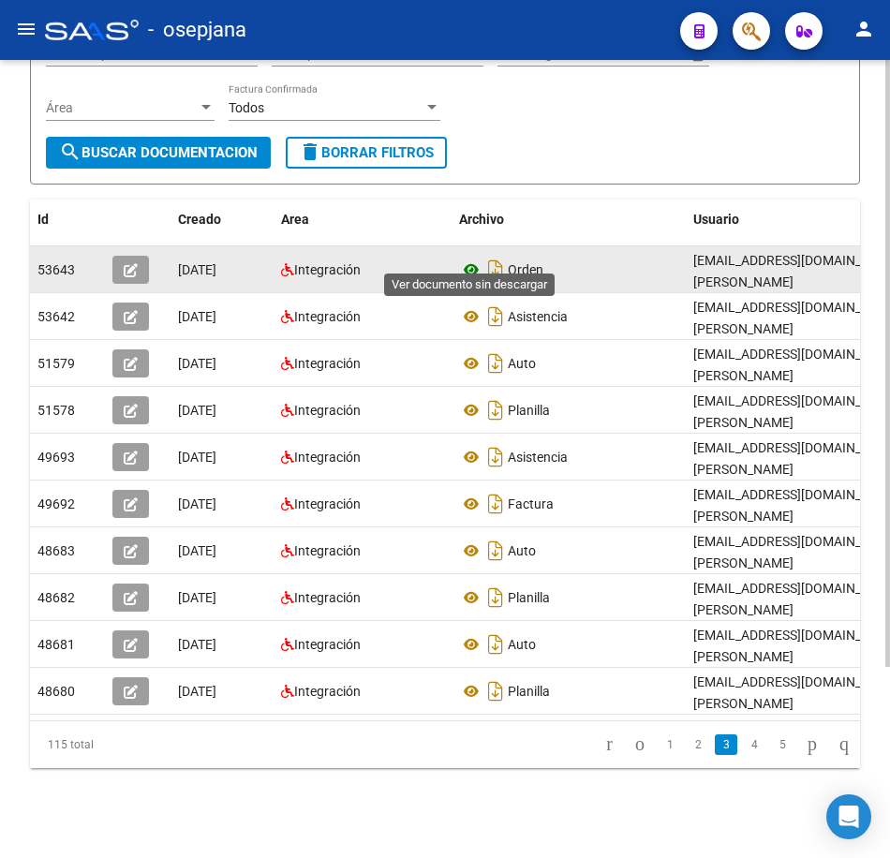
click at [467, 258] on icon at bounding box center [471, 269] width 24 height 22
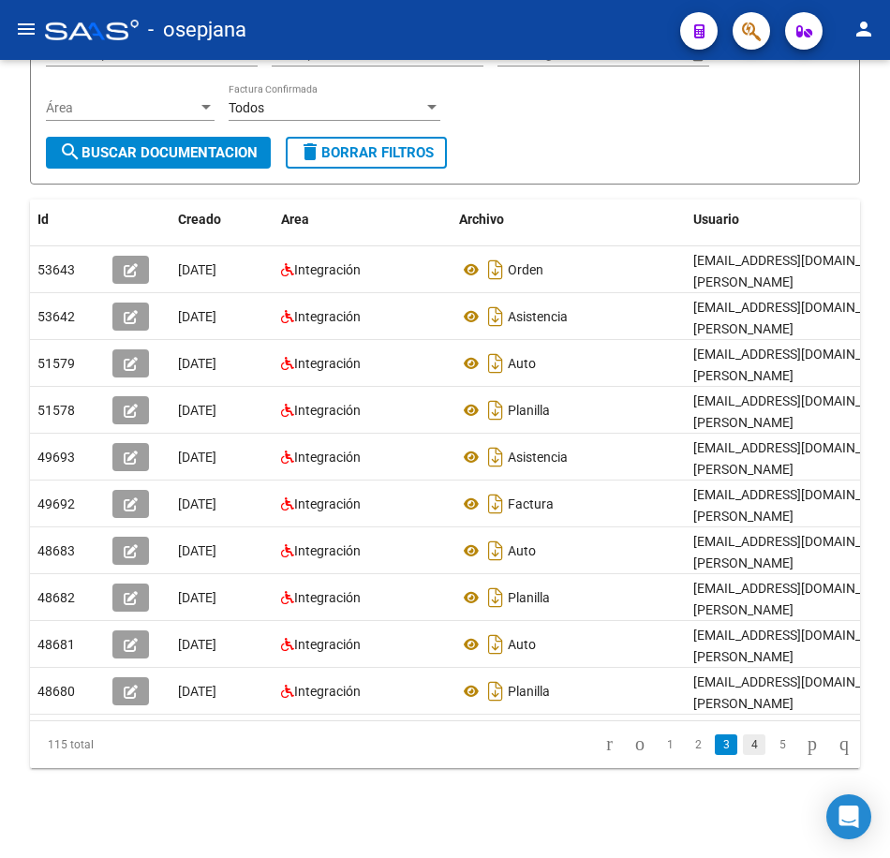
click at [743, 748] on link "4" at bounding box center [754, 744] width 22 height 21
click at [743, 745] on link "5" at bounding box center [754, 744] width 22 height 21
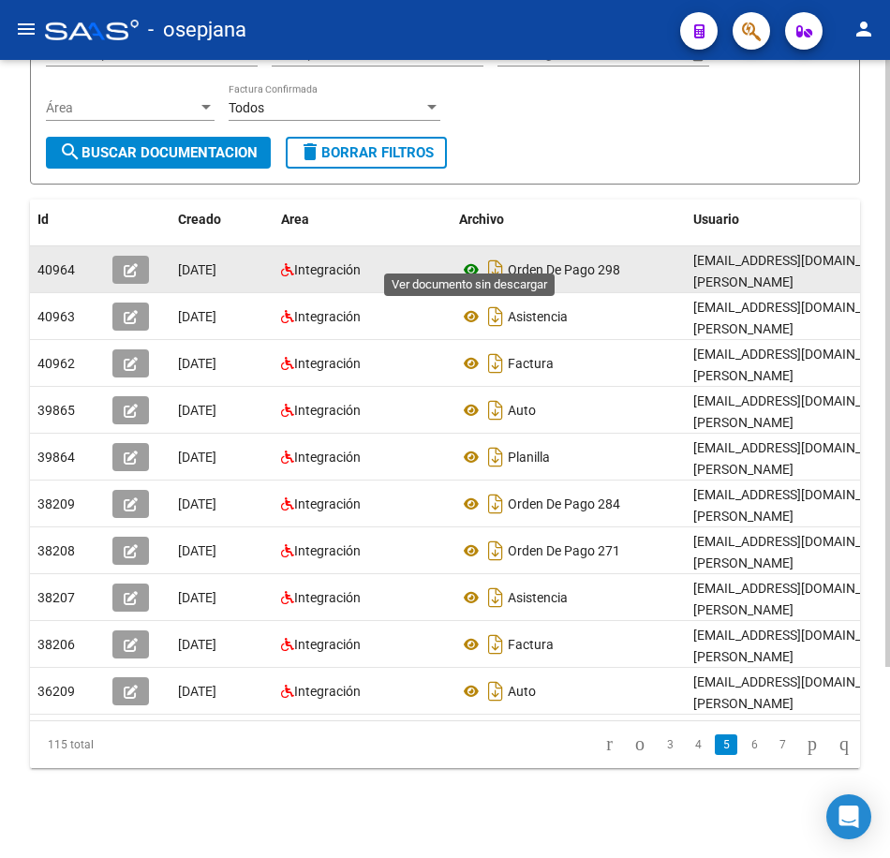
click at [479, 258] on icon at bounding box center [471, 269] width 24 height 22
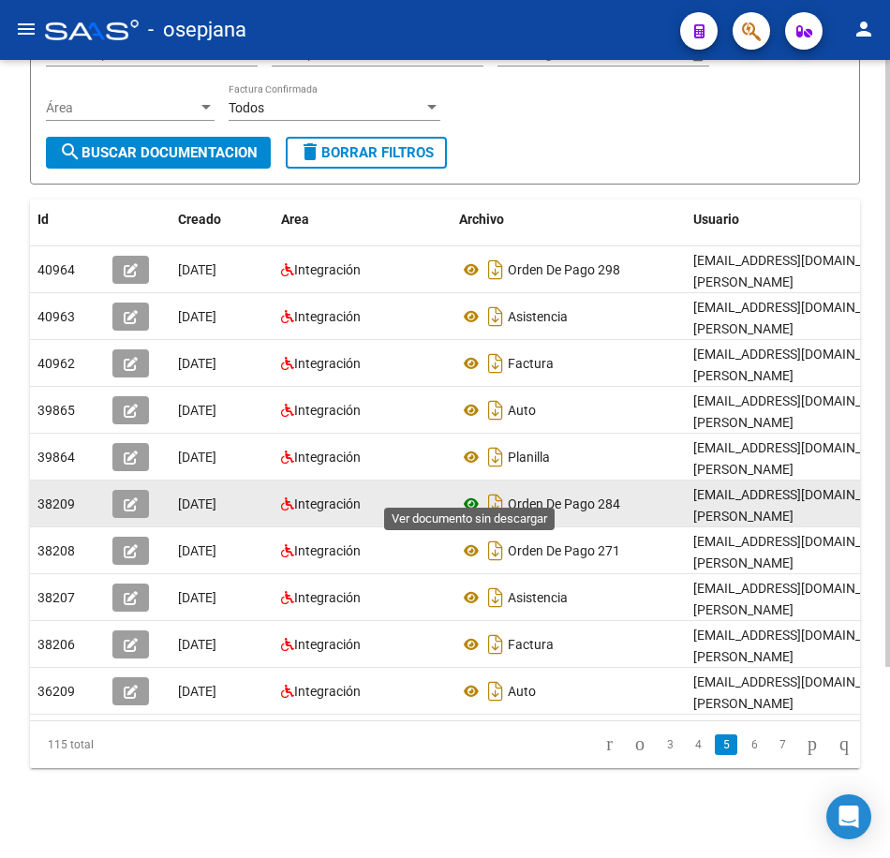
click at [468, 493] on icon at bounding box center [471, 504] width 24 height 22
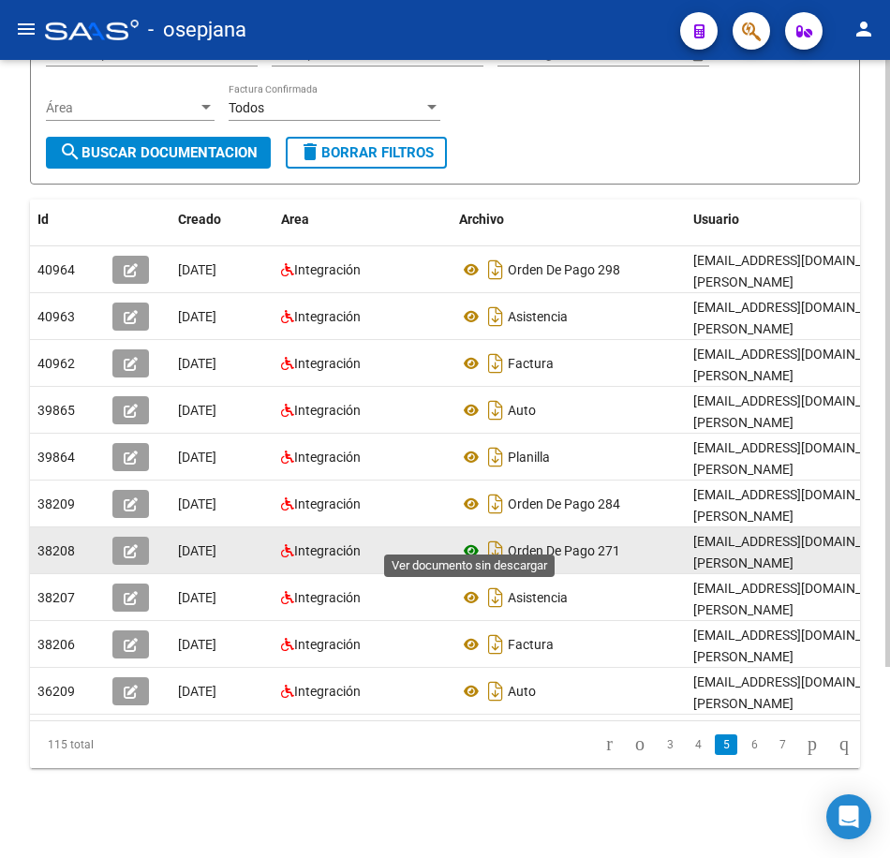
click at [471, 539] on icon at bounding box center [471, 550] width 24 height 22
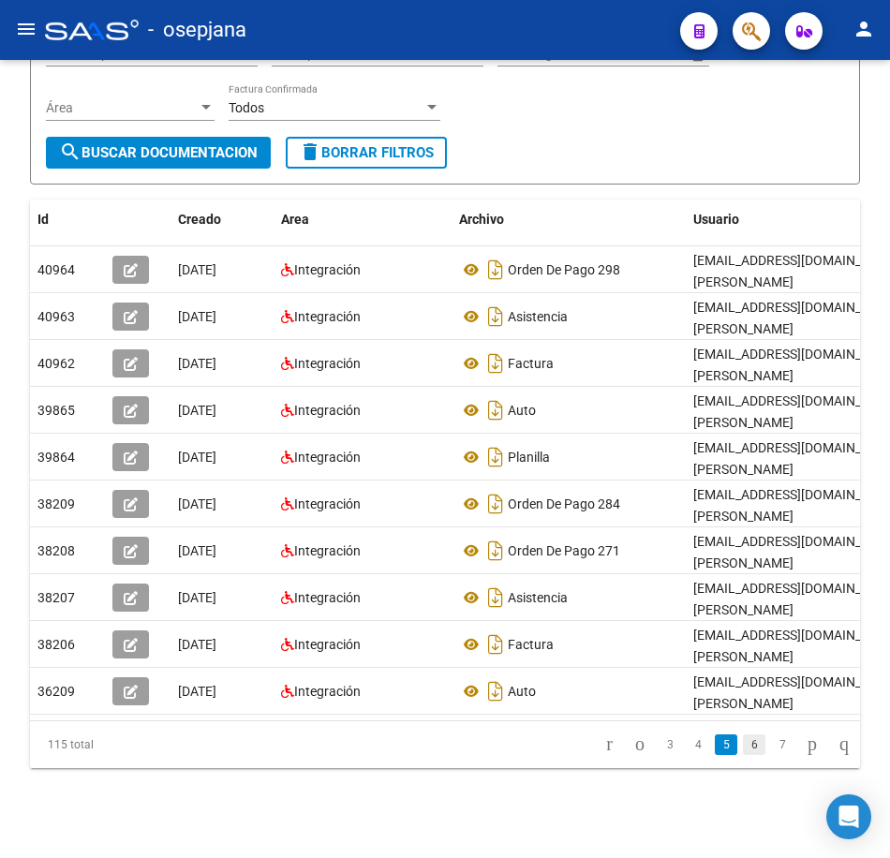
click at [743, 747] on link "6" at bounding box center [754, 744] width 22 height 21
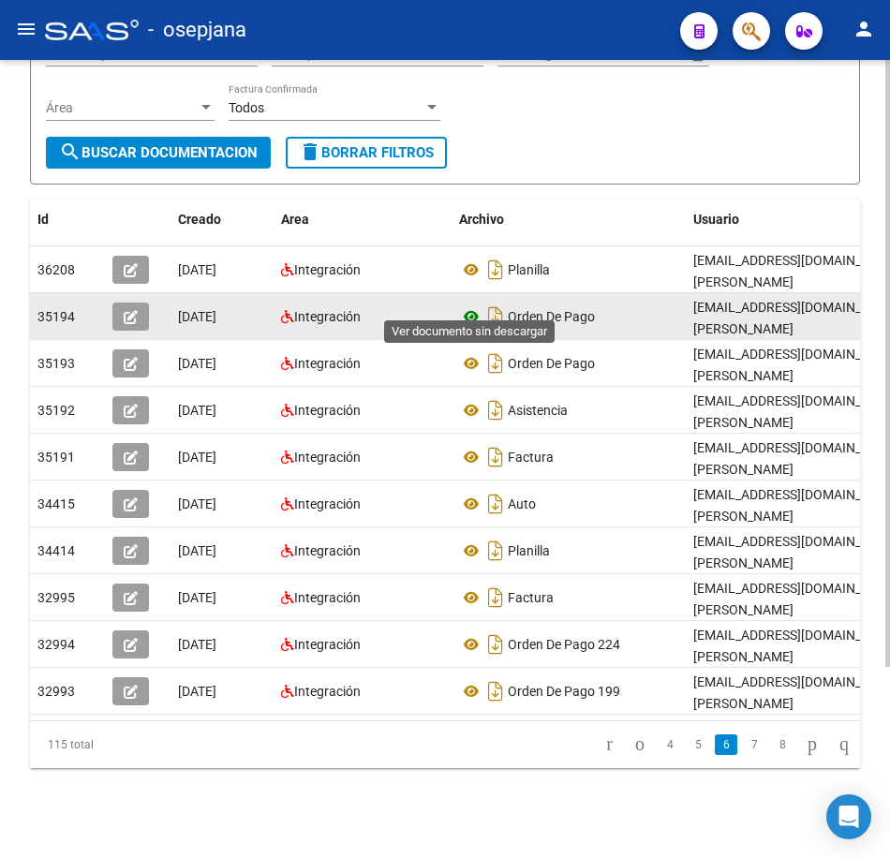
click at [468, 305] on icon at bounding box center [471, 316] width 24 height 22
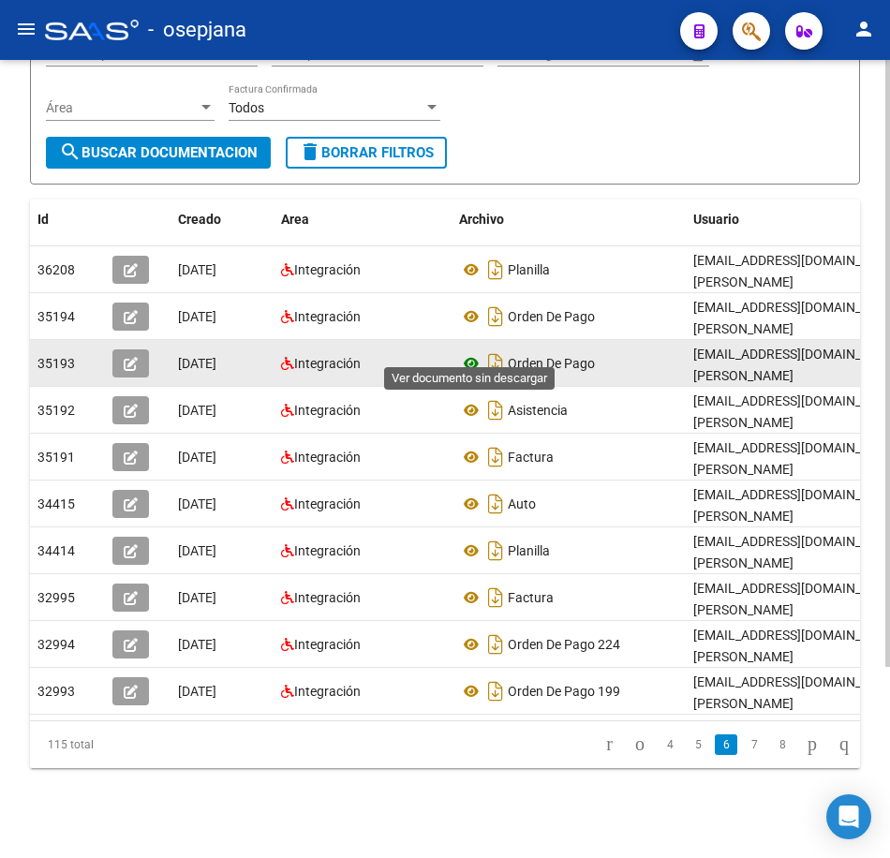
click at [466, 352] on icon at bounding box center [471, 363] width 24 height 22
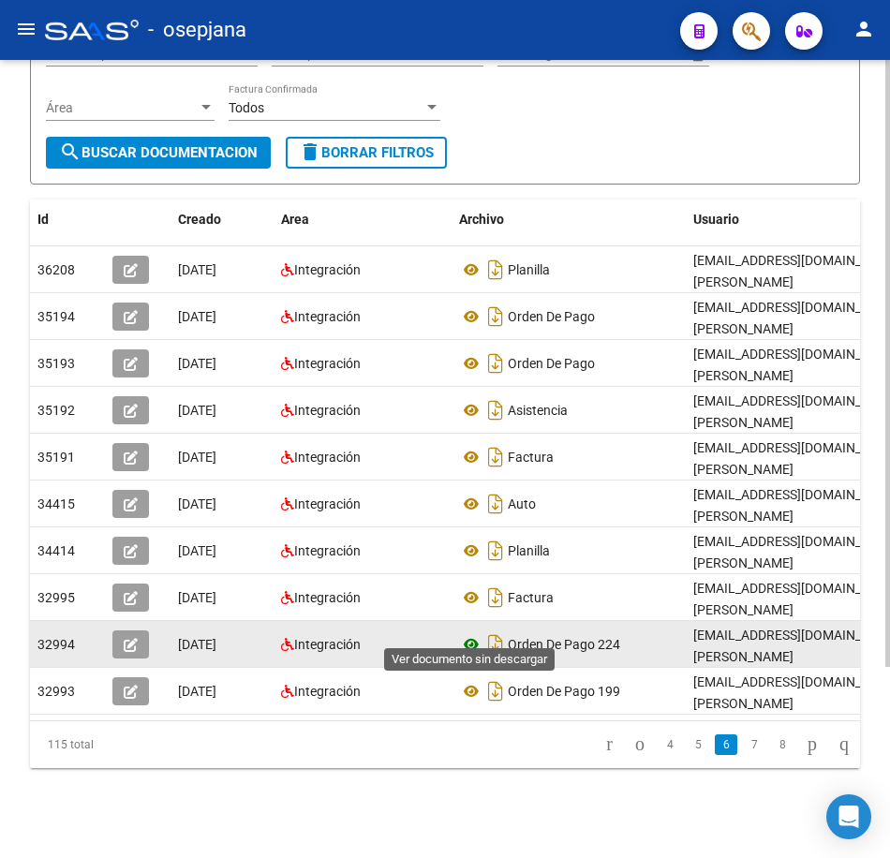
click at [474, 633] on icon at bounding box center [471, 644] width 24 height 22
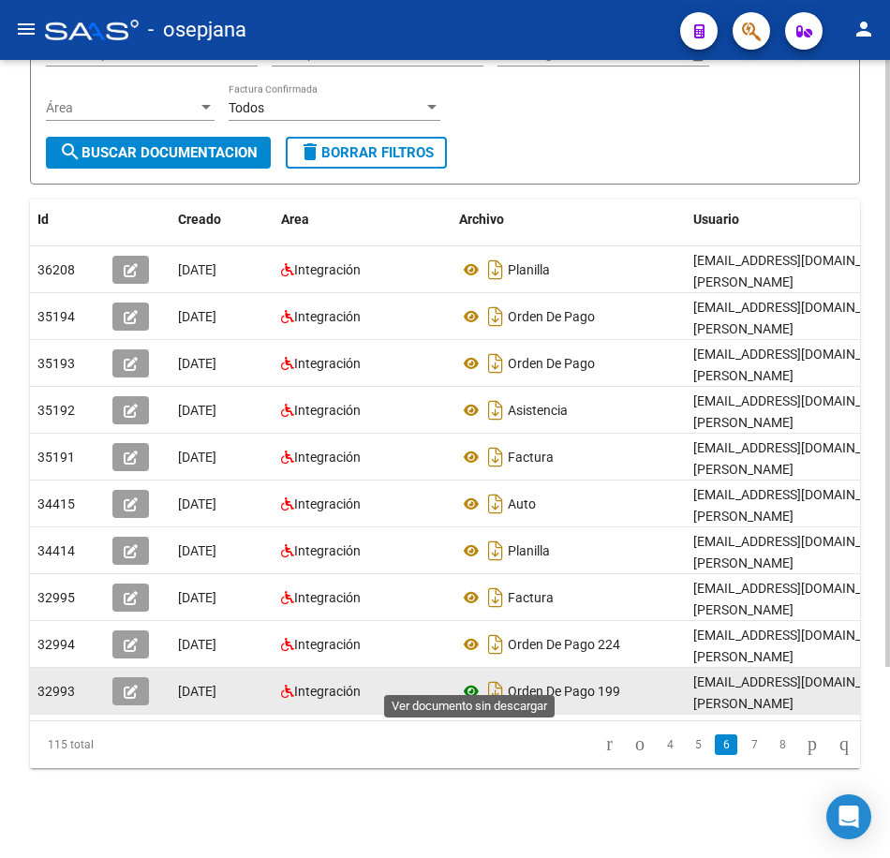
click at [464, 680] on icon at bounding box center [471, 691] width 24 height 22
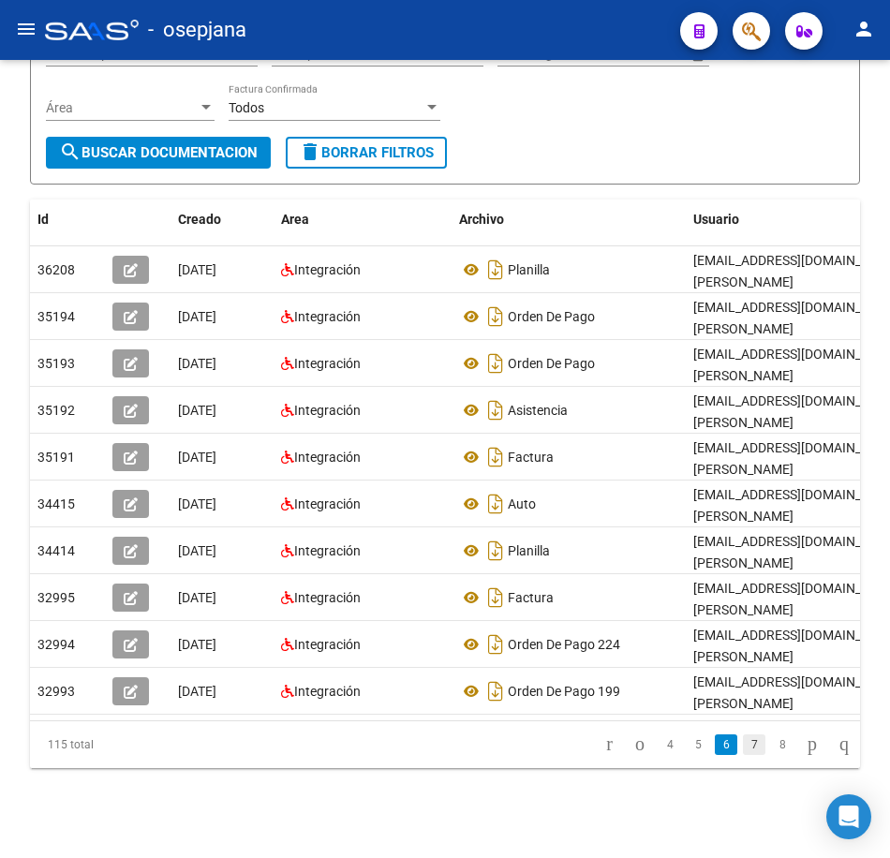
click at [743, 746] on link "7" at bounding box center [754, 744] width 22 height 21
click at [743, 750] on link "8" at bounding box center [754, 744] width 22 height 21
